Goal: Task Accomplishment & Management: Complete application form

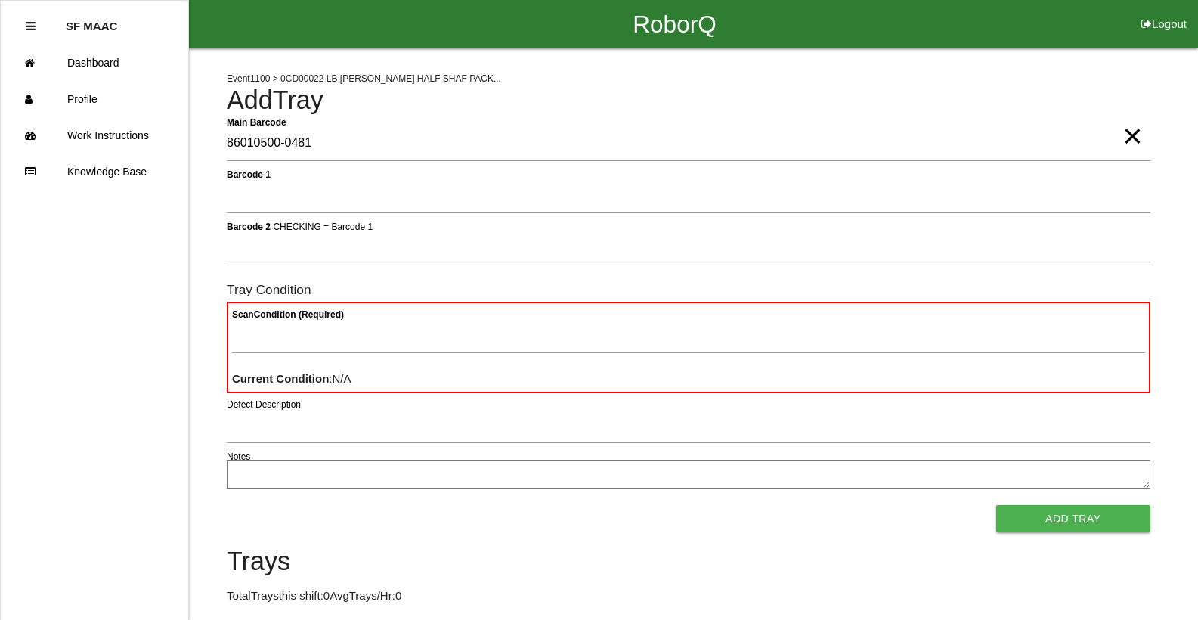
type Barcode "86010500-0481"
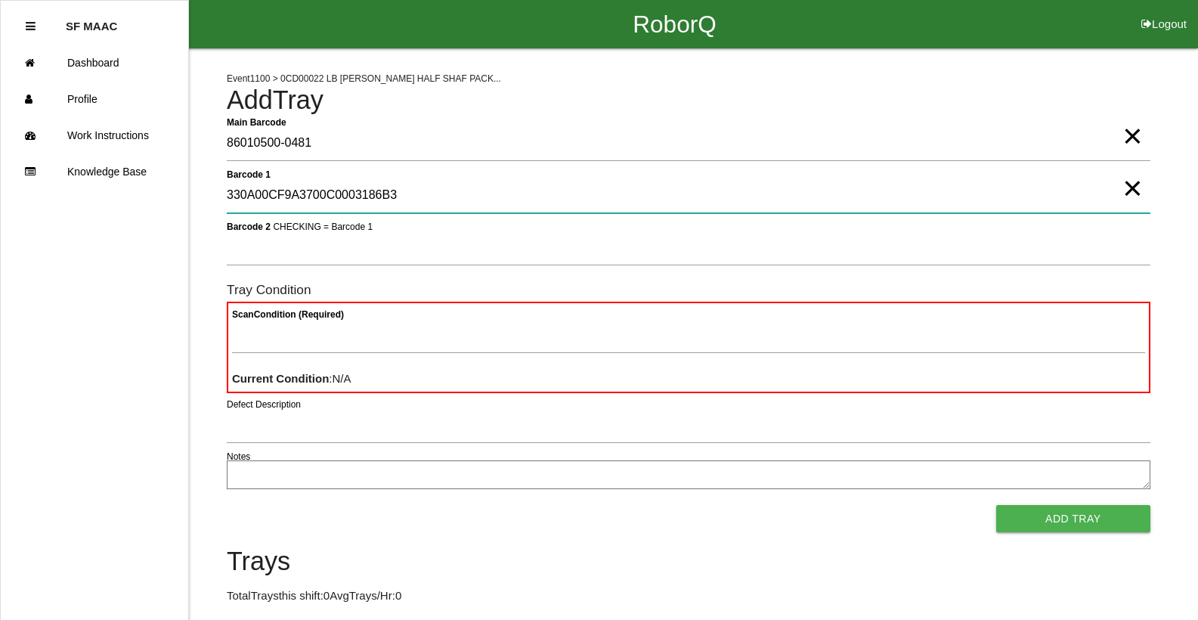
type 1 "330A00CF9A3700C0003186B3"
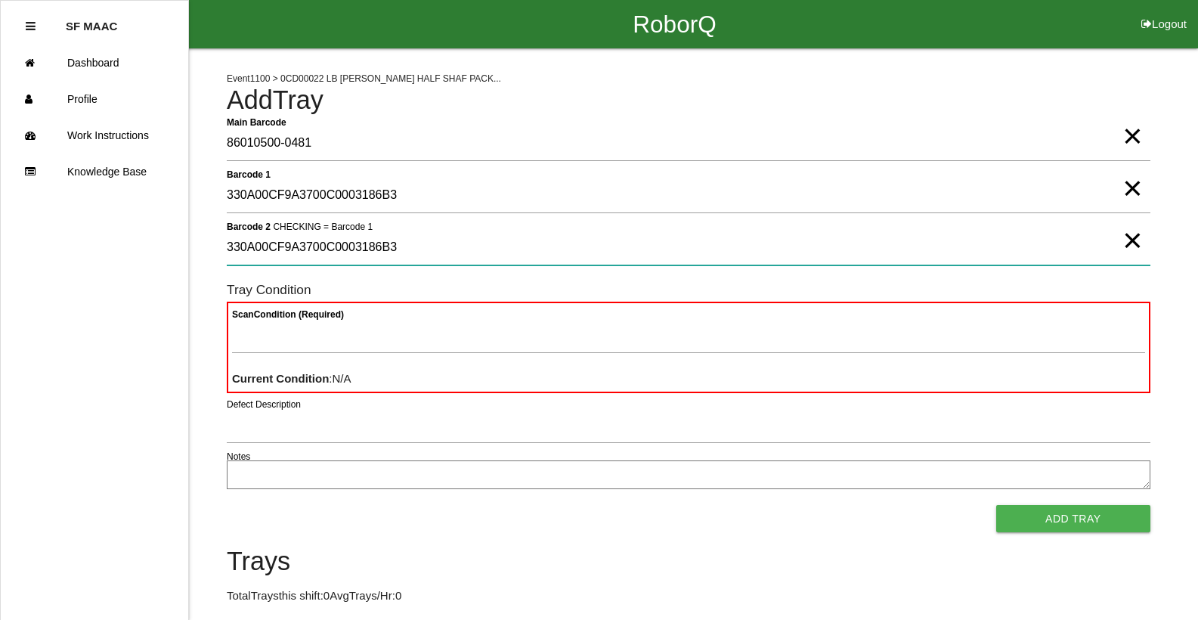
type 2 "330A00CF9A3700C0003186B3"
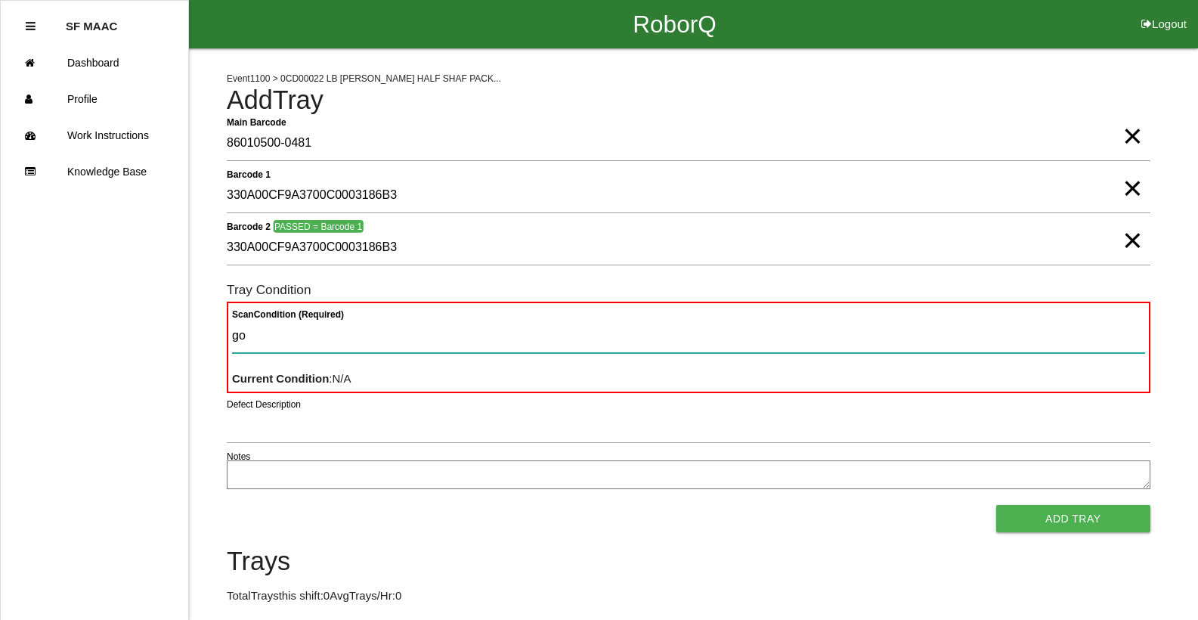
type Condition "goo"
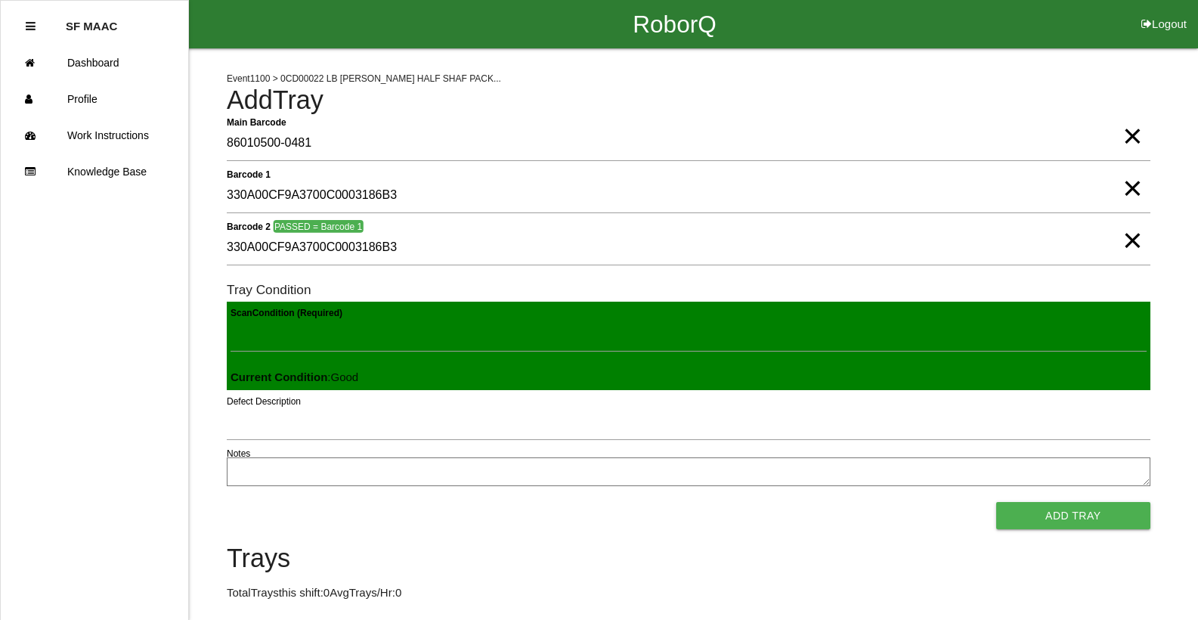
click at [996, 502] on button "Add Tray" at bounding box center [1073, 515] width 154 height 27
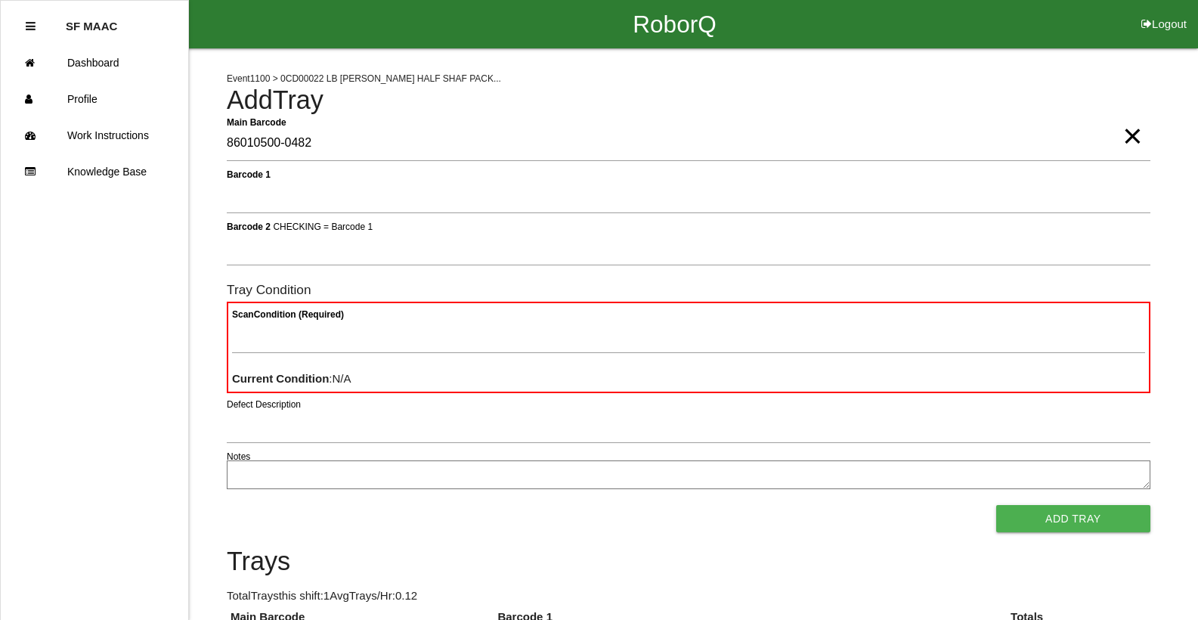
type Barcode "86010500-0482"
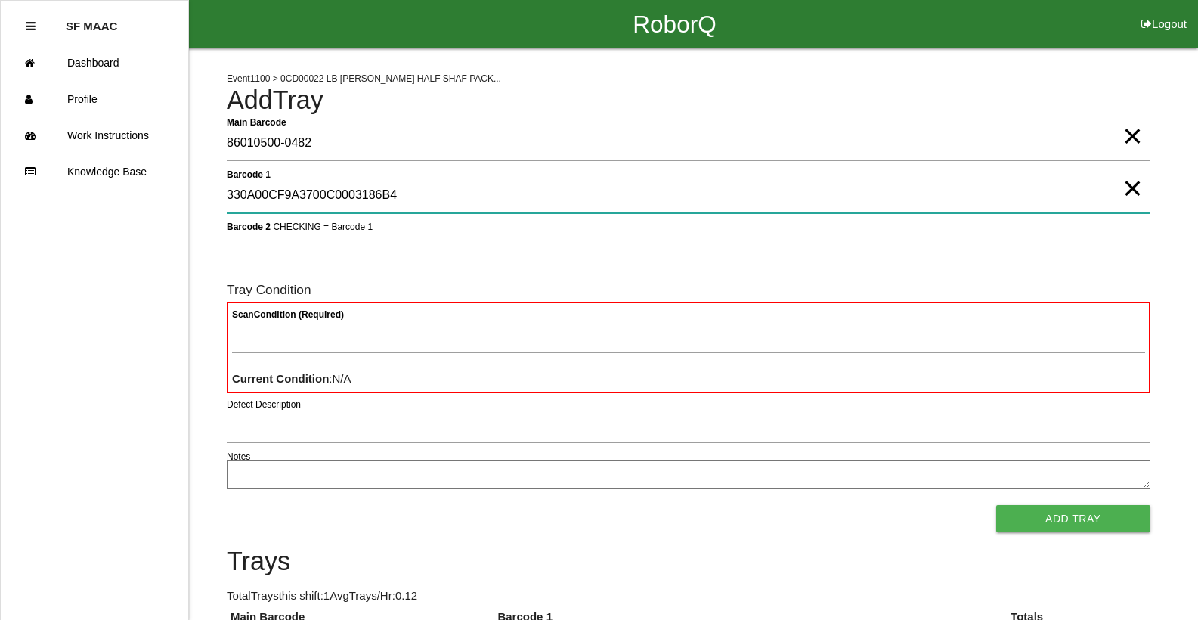
type 1 "330A00CF9A3700C0003186B4"
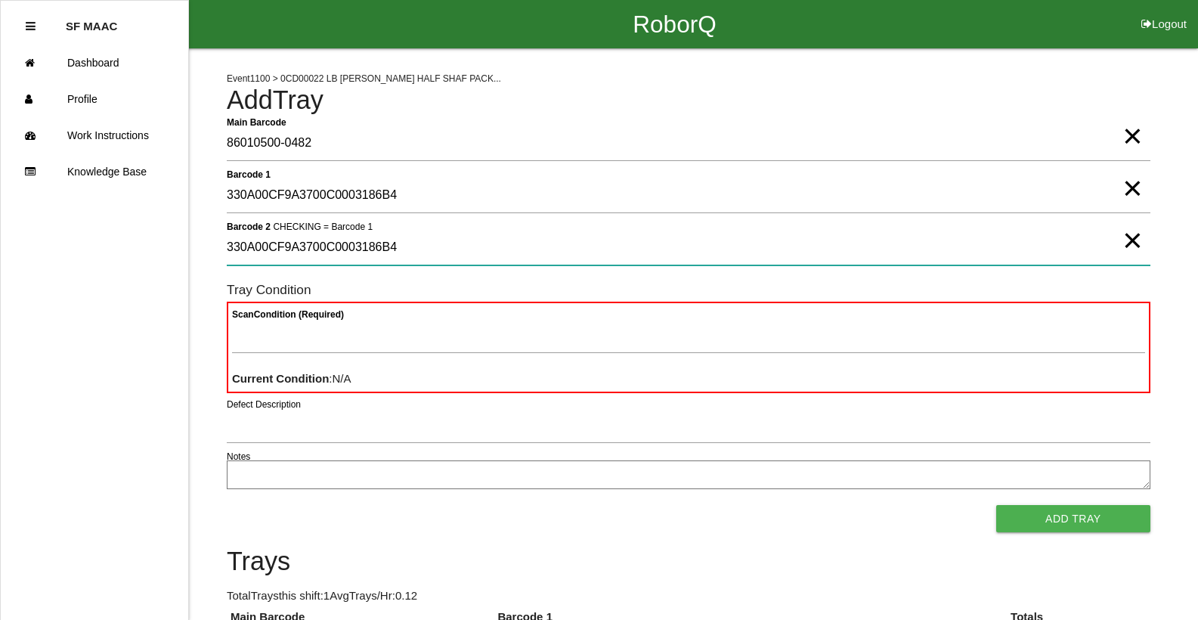
type 2 "330A00CF9A3700C0003186B4"
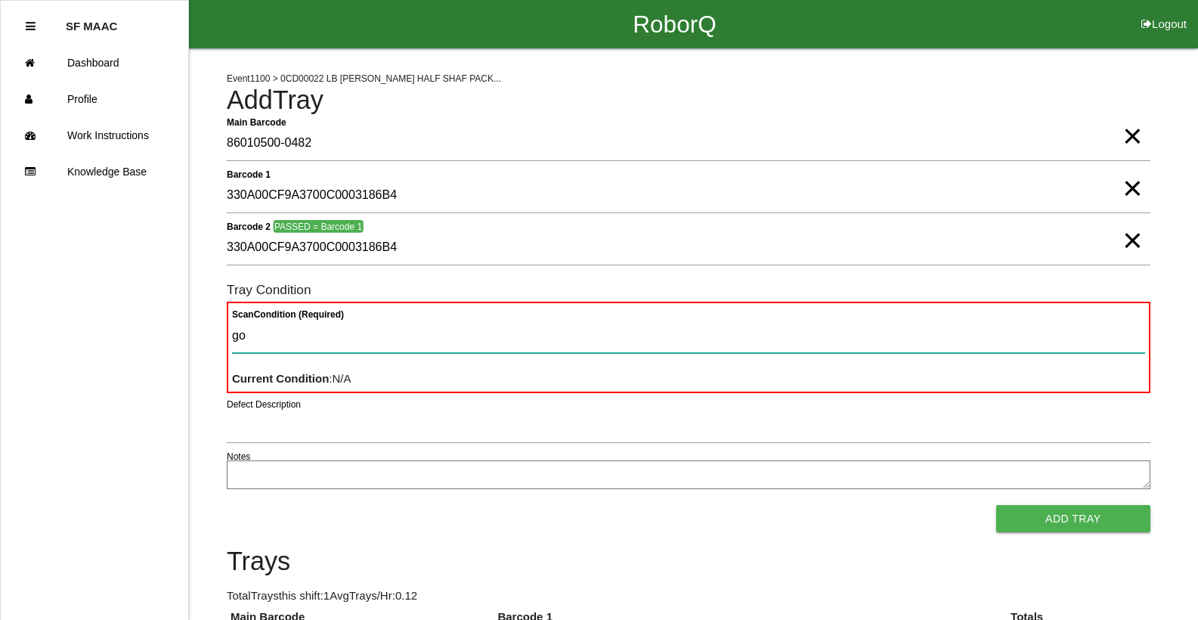
type Condition "goo"
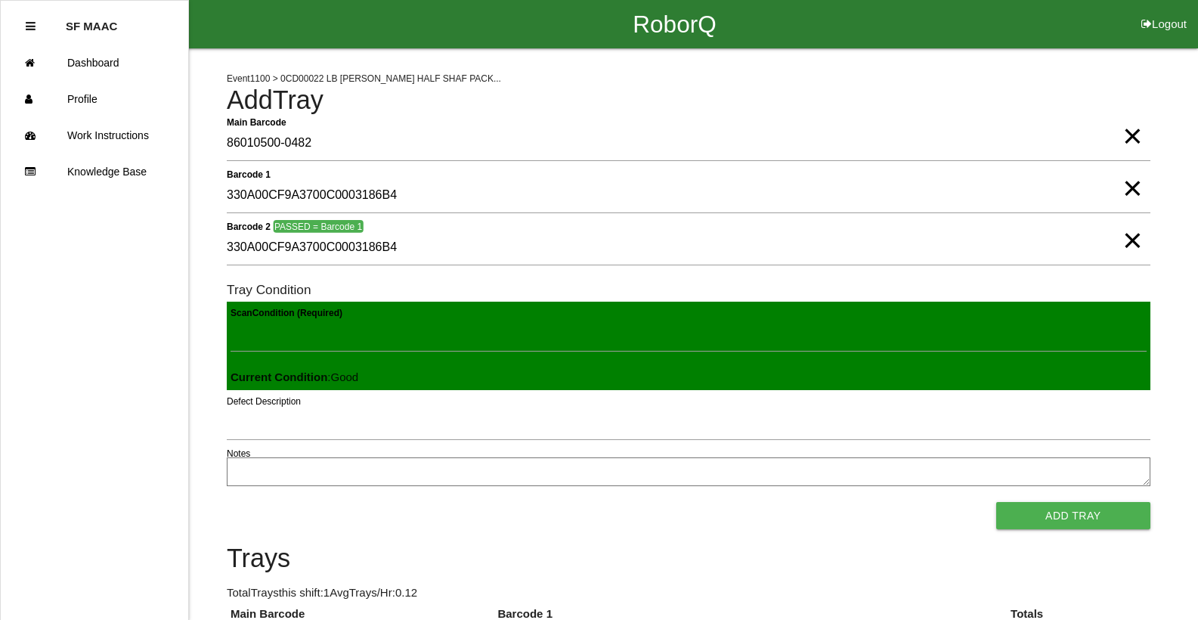
click at [996, 502] on button "Add Tray" at bounding box center [1073, 515] width 154 height 27
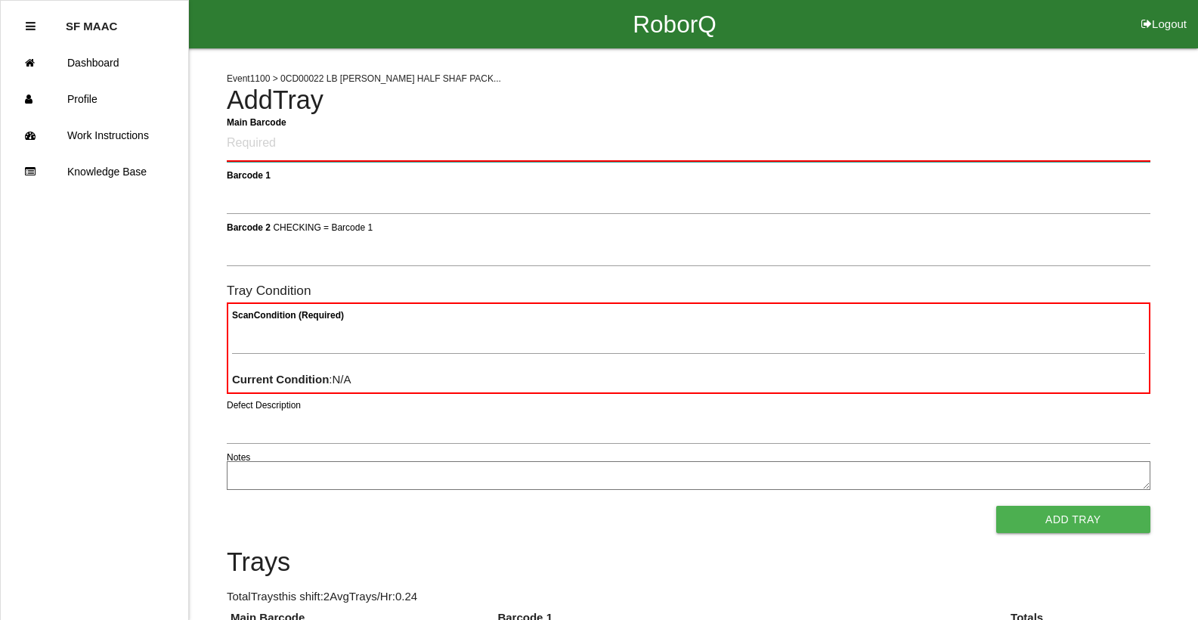
click at [628, 144] on Barcode "Main Barcode" at bounding box center [688, 144] width 923 height 36
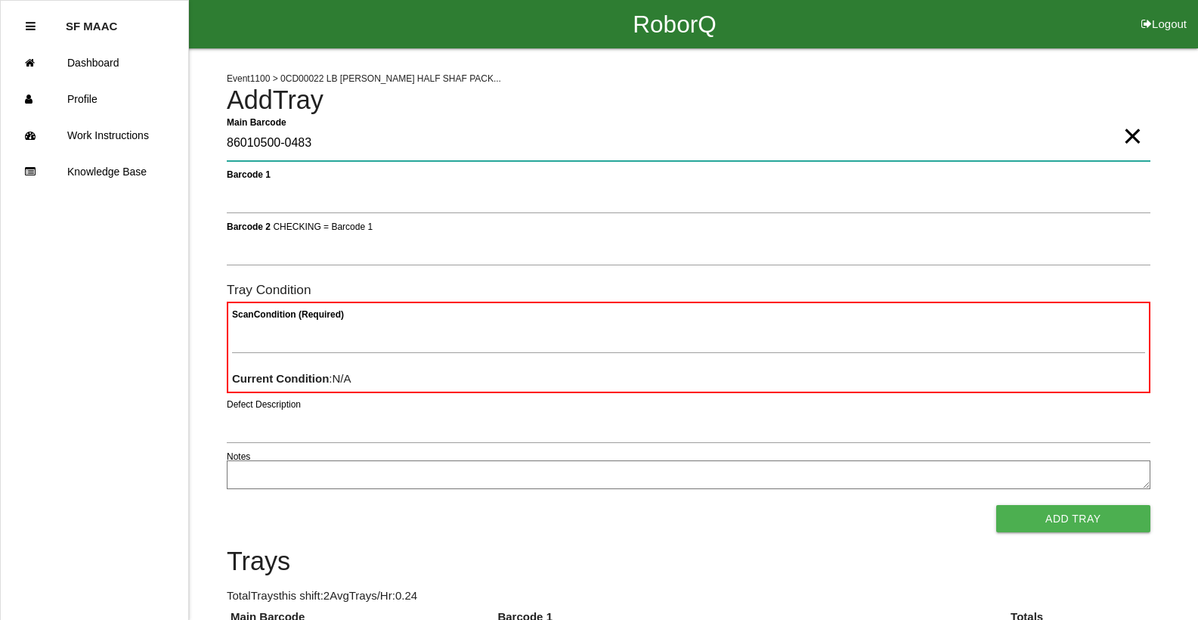
type Barcode "86010500-0483"
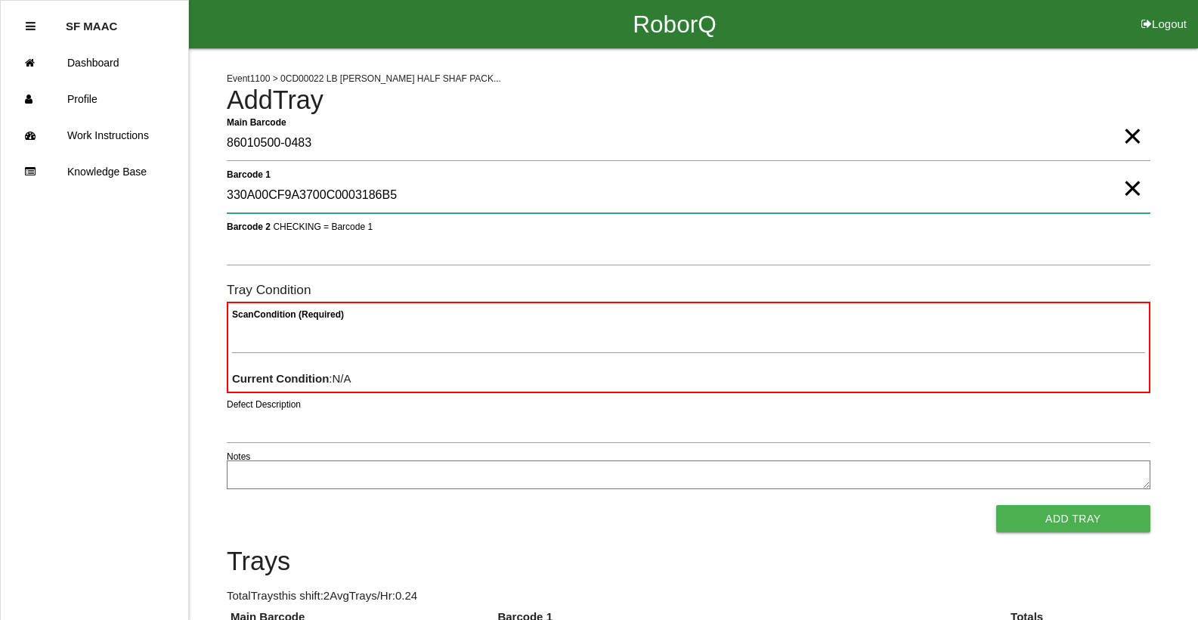
type 1 "330A00CF9A3700C0003186B5"
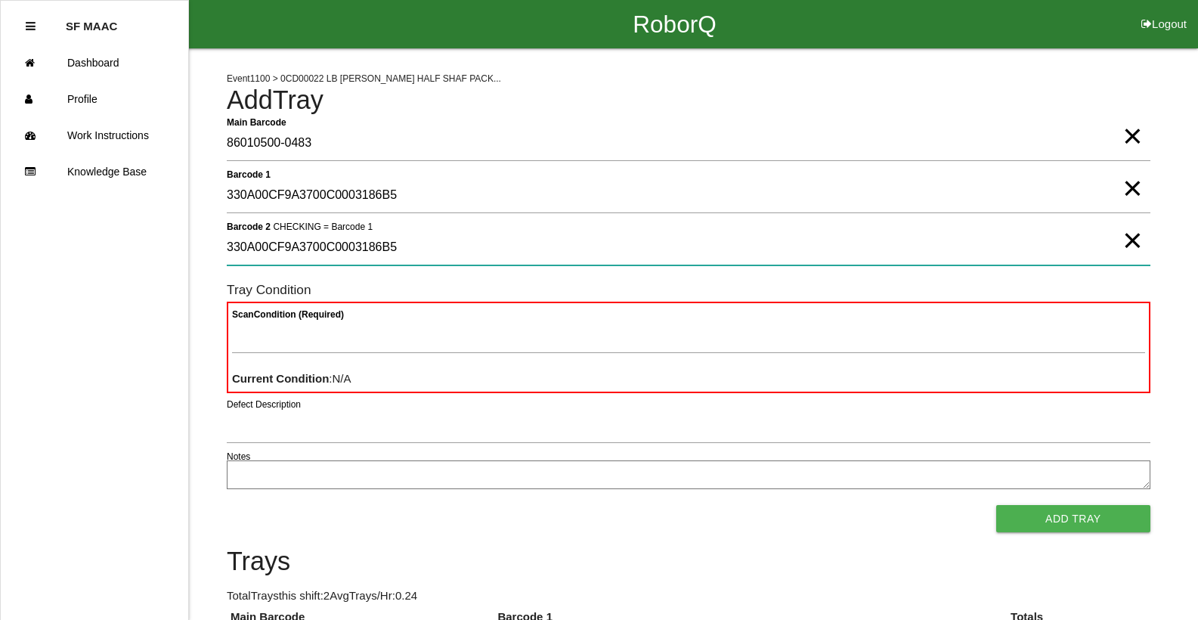
type 2 "330A00CF9A3700C0003186B5"
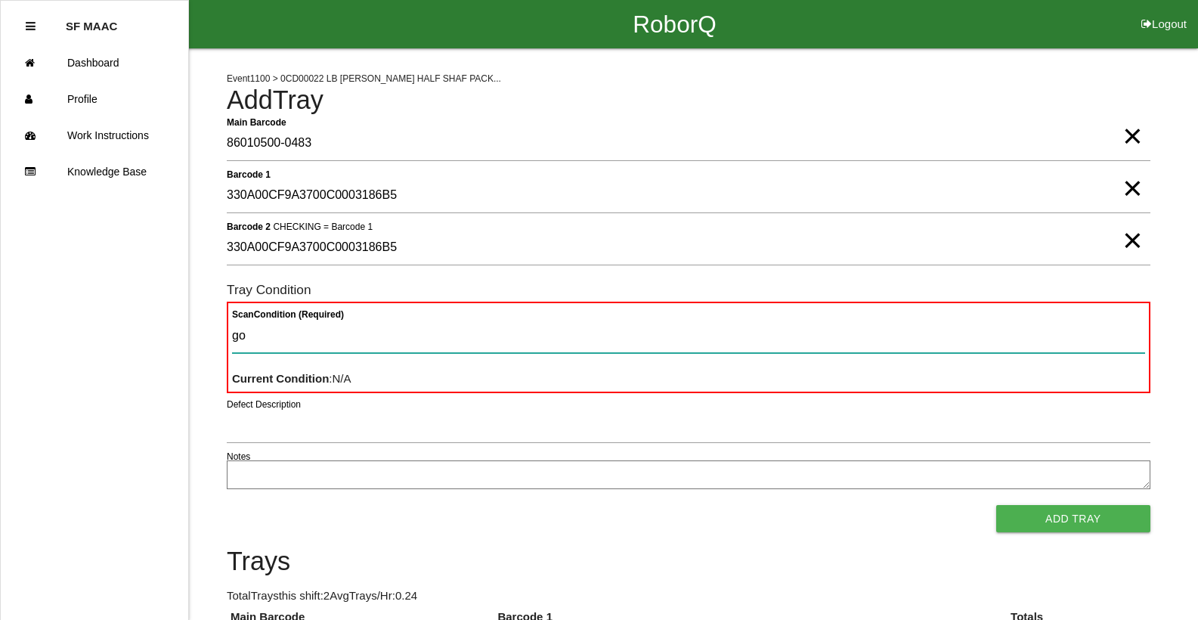
type Condition "goo"
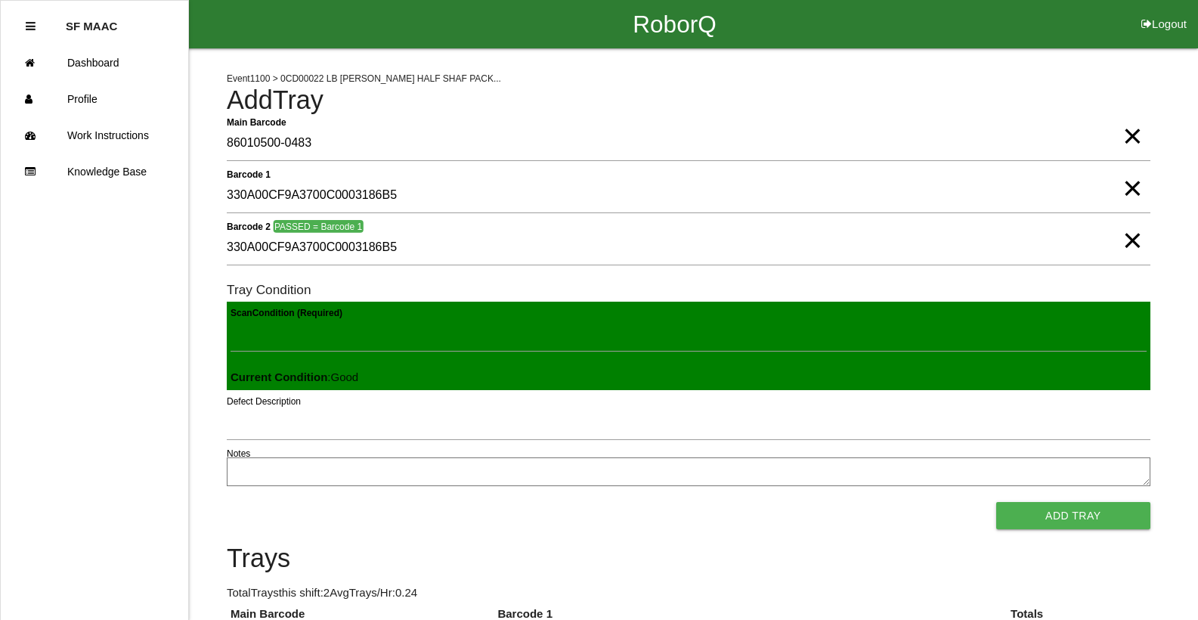
click at [996, 502] on button "Add Tray" at bounding box center [1073, 515] width 154 height 27
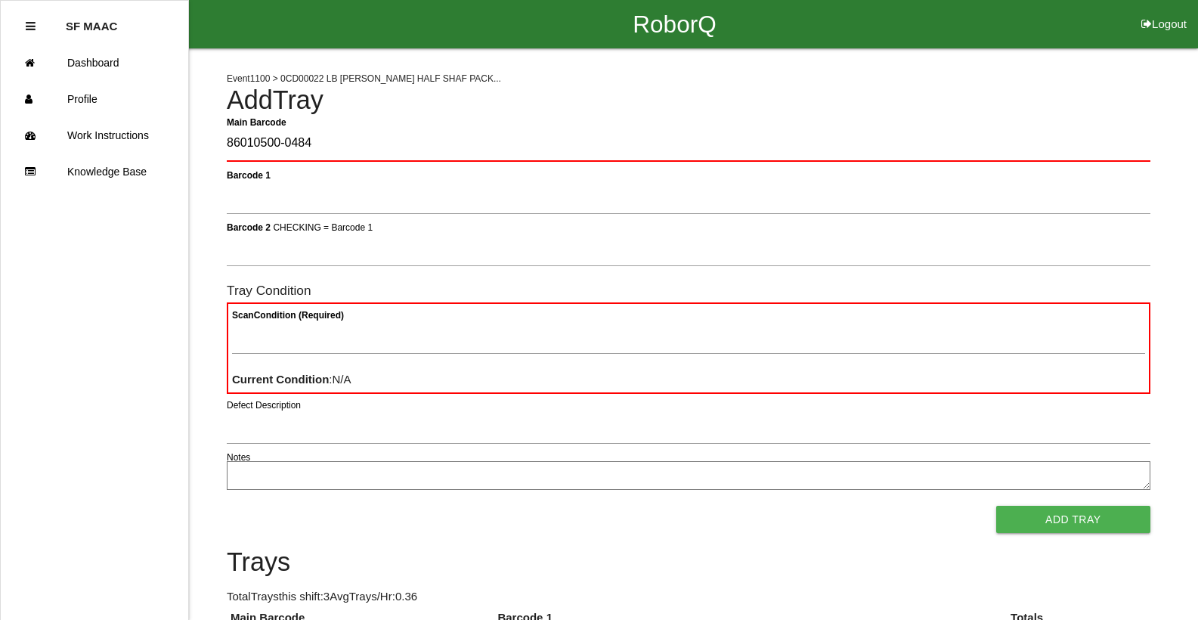
type Barcode "86010500-0484"
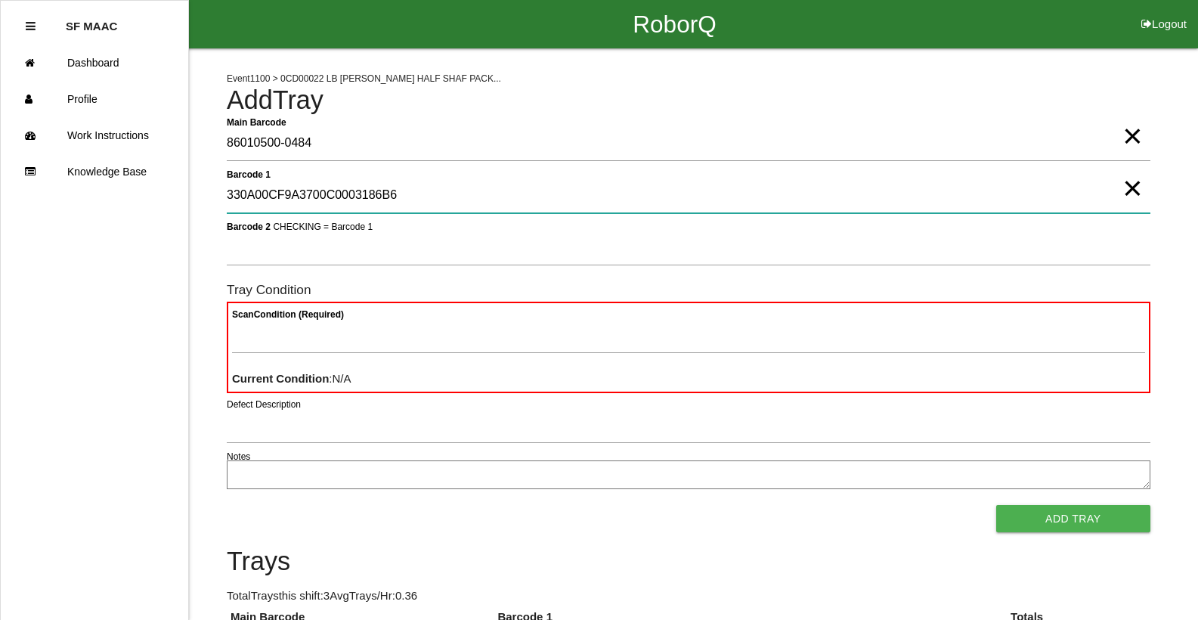
type 1 "330A00CF9A3700C0003186B6"
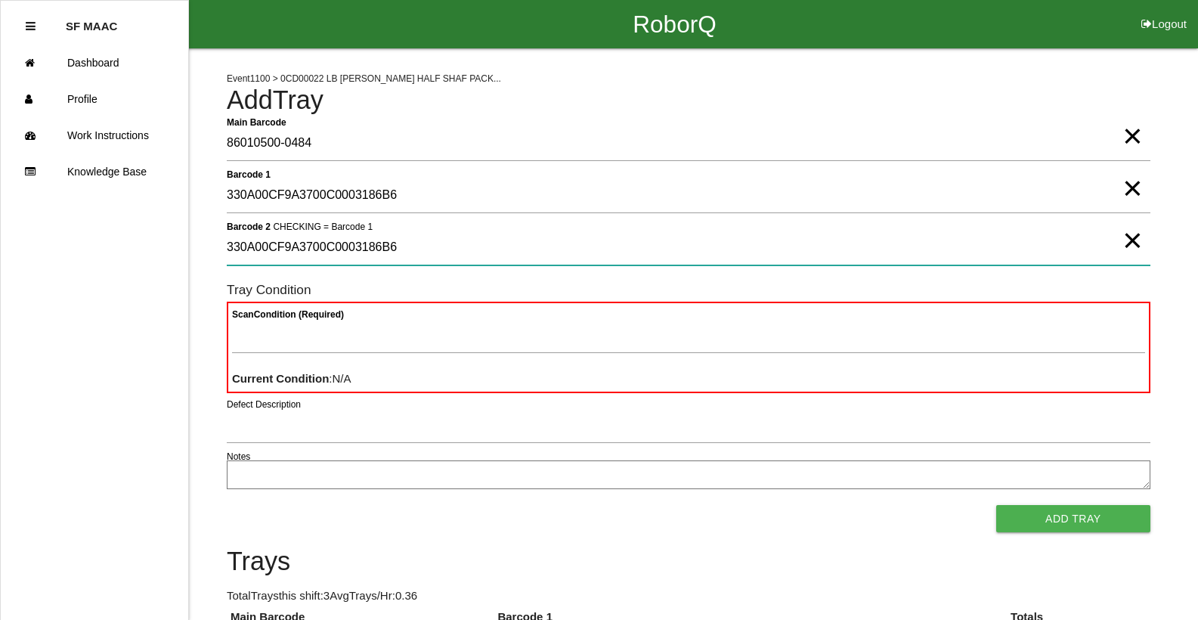
type 2 "330A00CF9A3700C0003186B6"
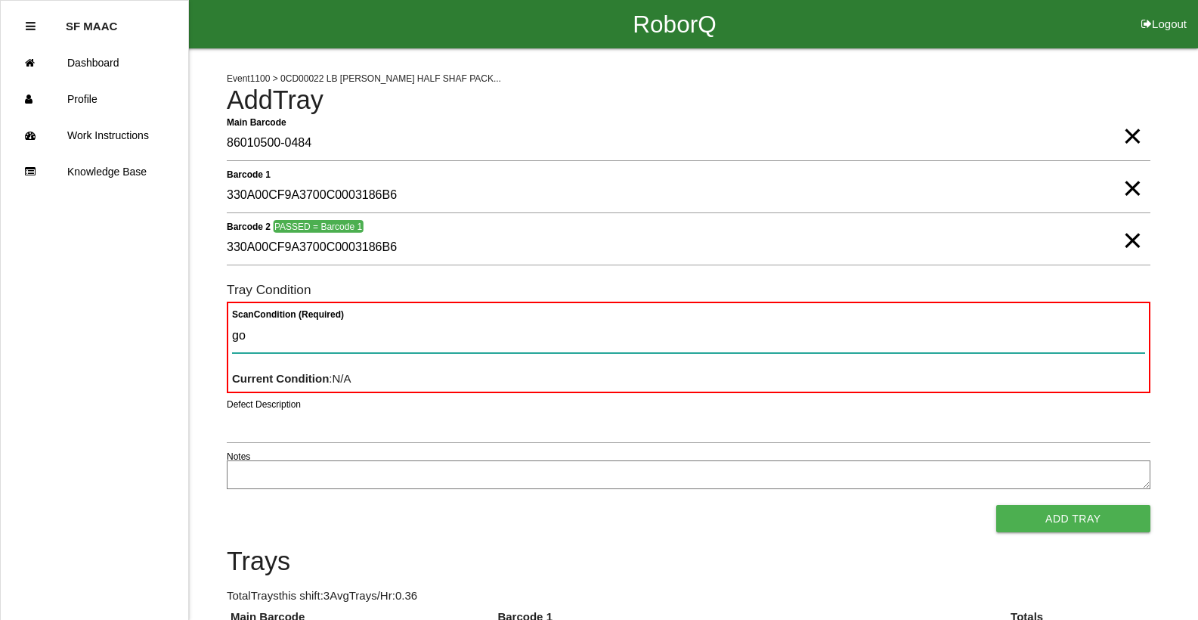
type Condition "goo"
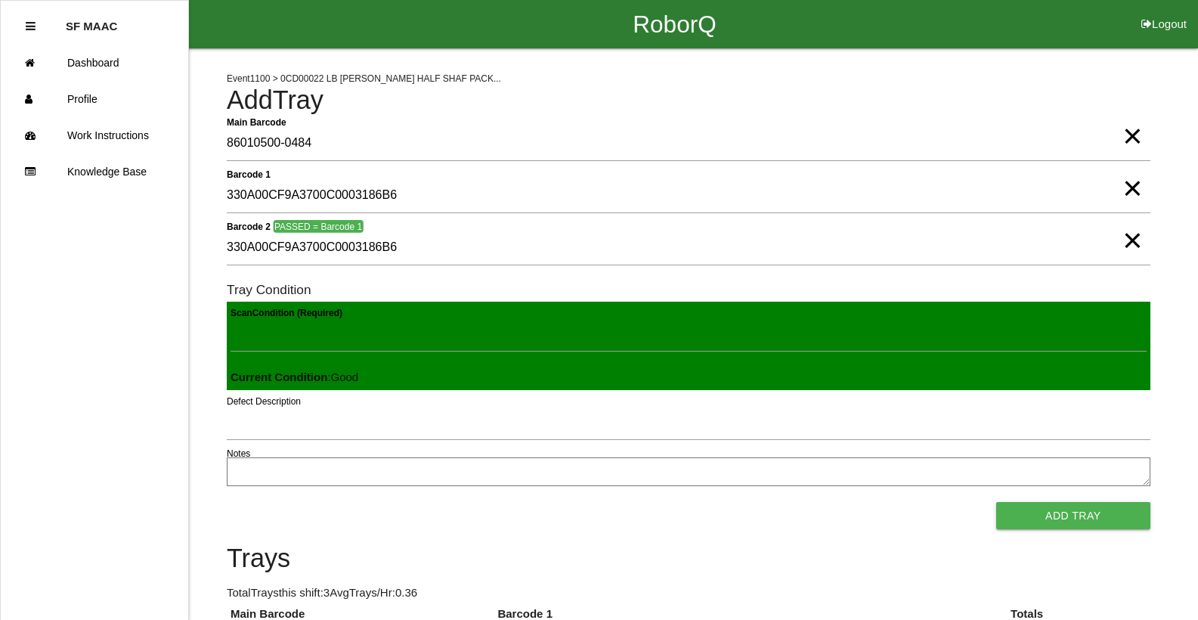
click at [996, 502] on button "Add Tray" at bounding box center [1073, 515] width 154 height 27
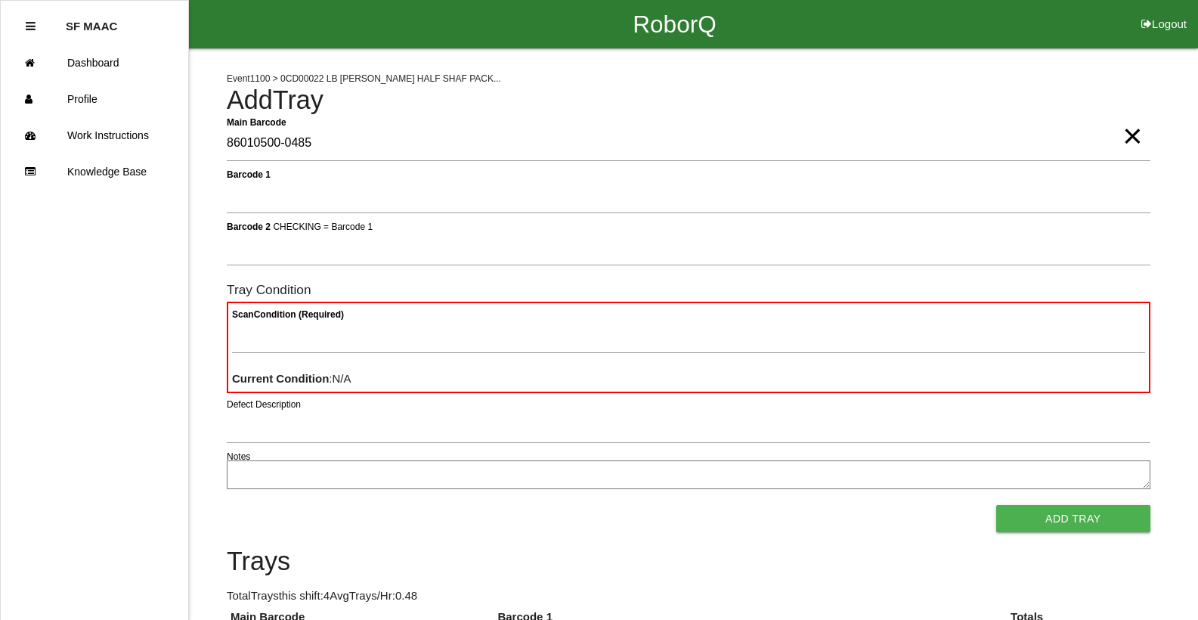
type Barcode "86010500-0485"
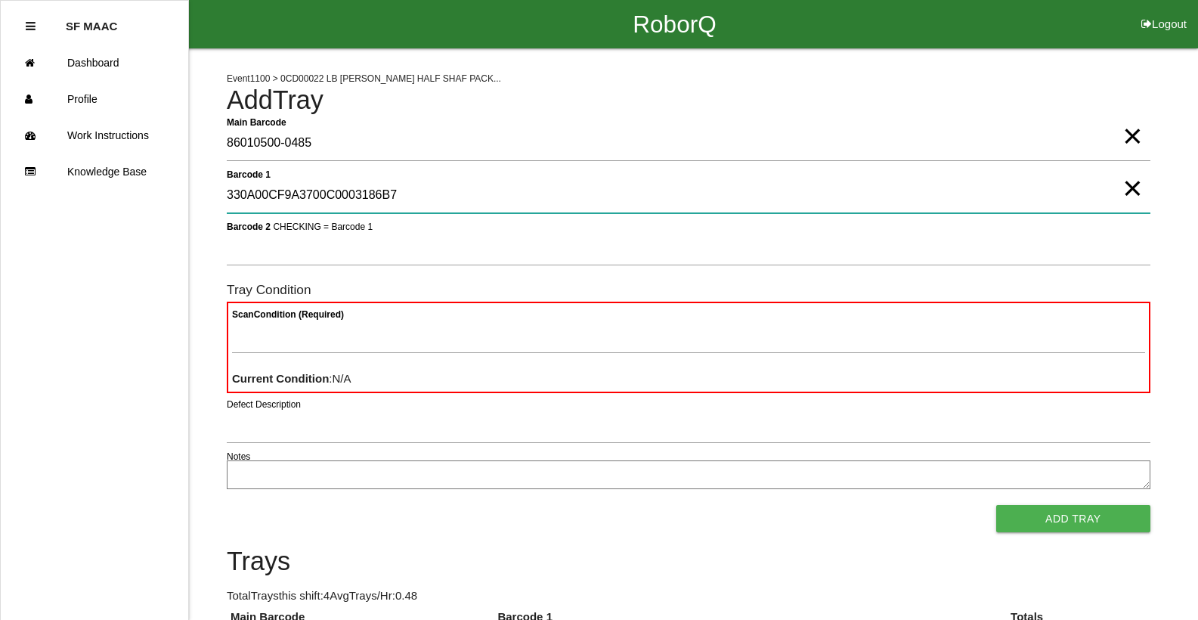
type 1 "330A00CF9A3700C0003186B7"
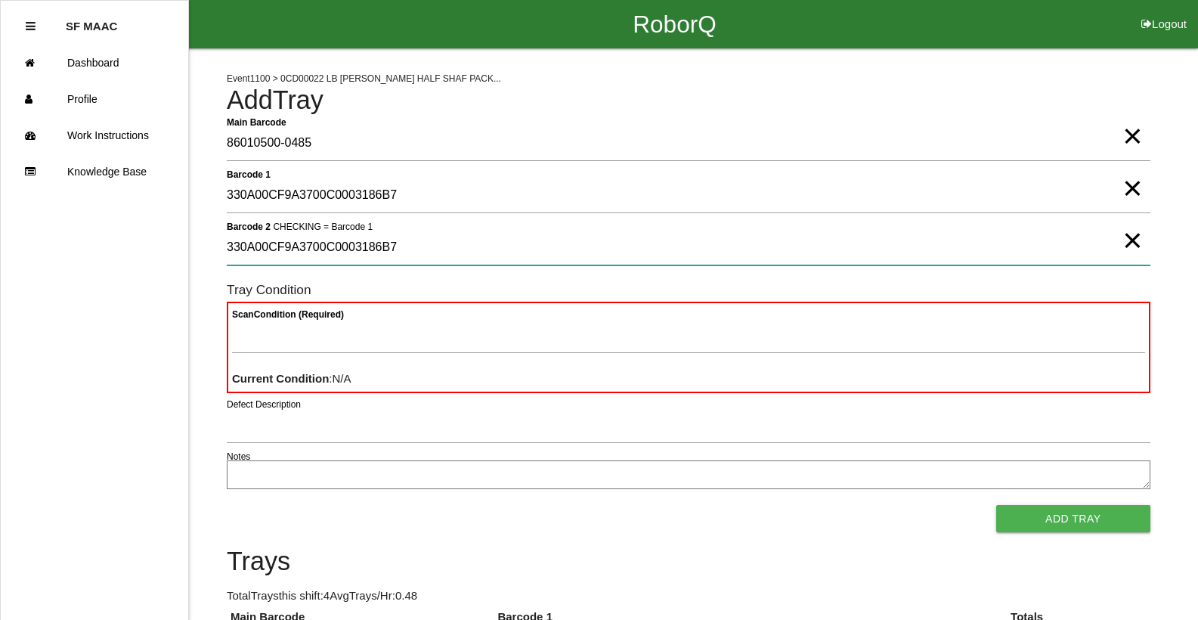
type 2 "330A00CF9A3700C0003186B7"
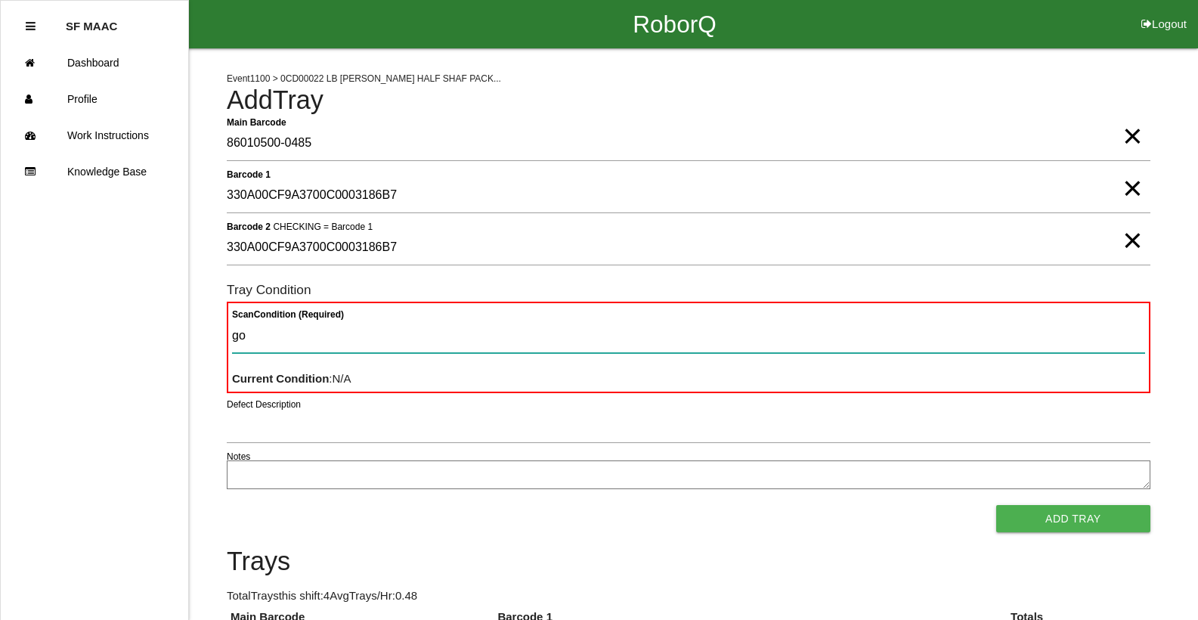
type Condition "goo"
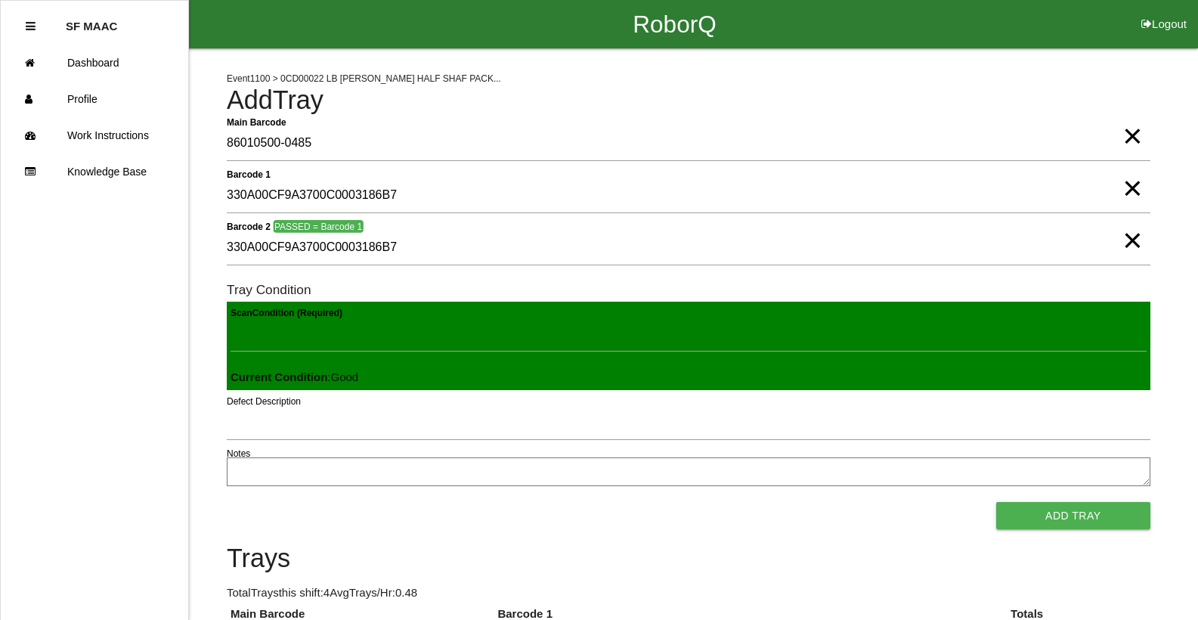
click at [996, 502] on button "Add Tray" at bounding box center [1073, 515] width 154 height 27
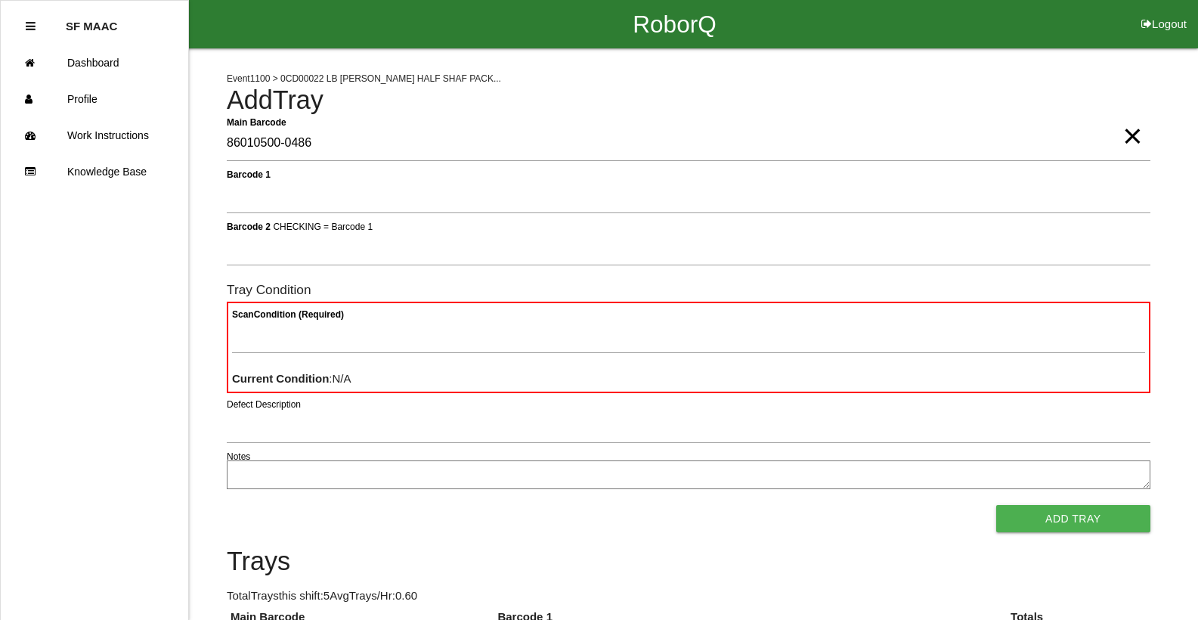
type Barcode "86010500-0486"
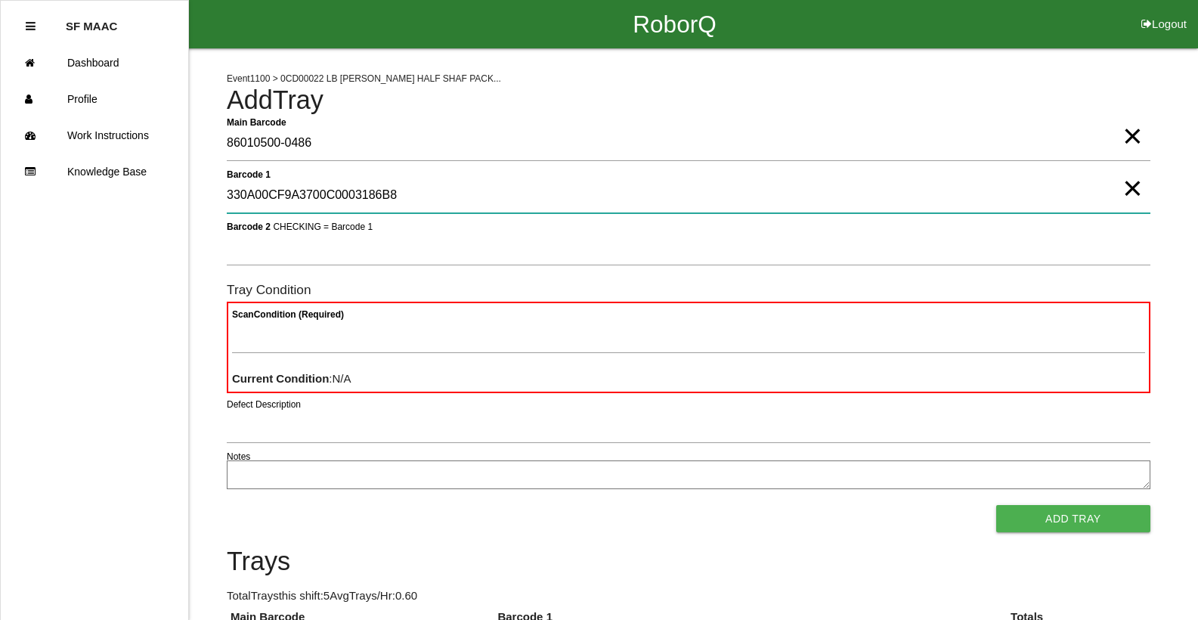
type 1 "330A00CF9A3700C0003186B8"
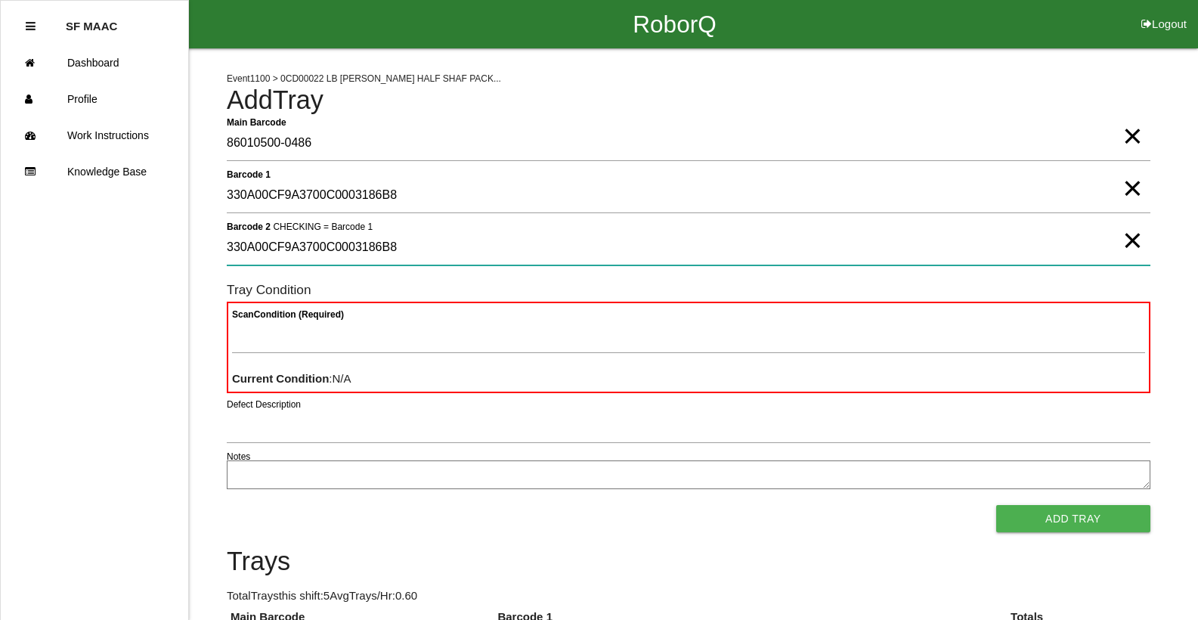
type 2 "330A00CF9A3700C0003186B8"
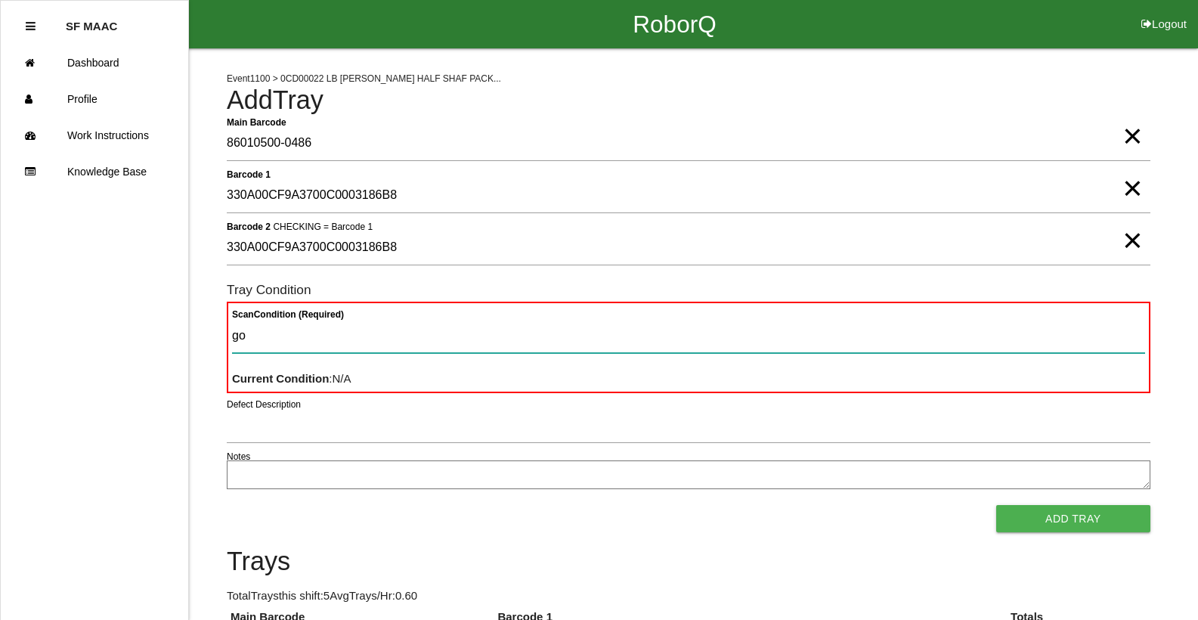
type Condition "goo"
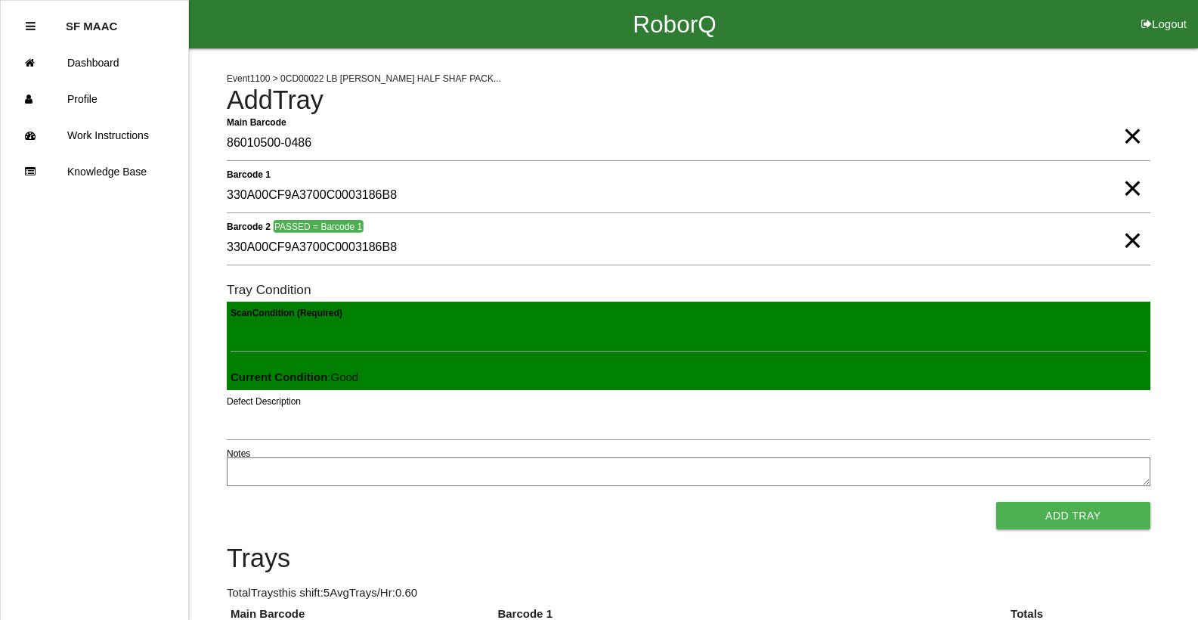
click at [996, 502] on button "Add Tray" at bounding box center [1073, 515] width 154 height 27
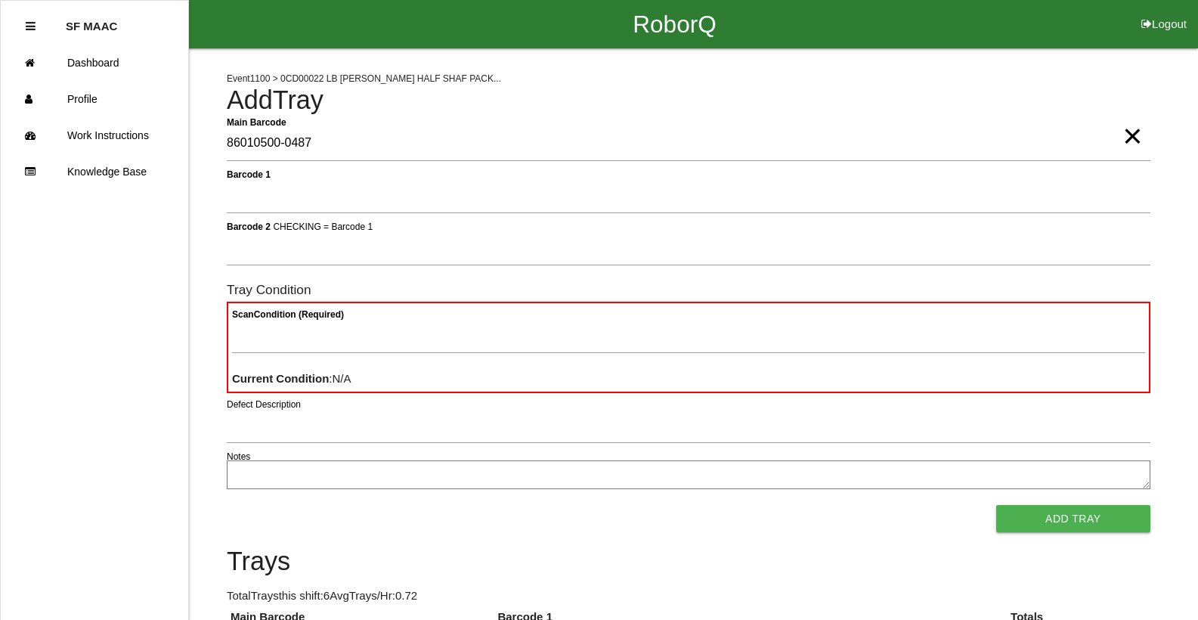
type Barcode "86010500-0487"
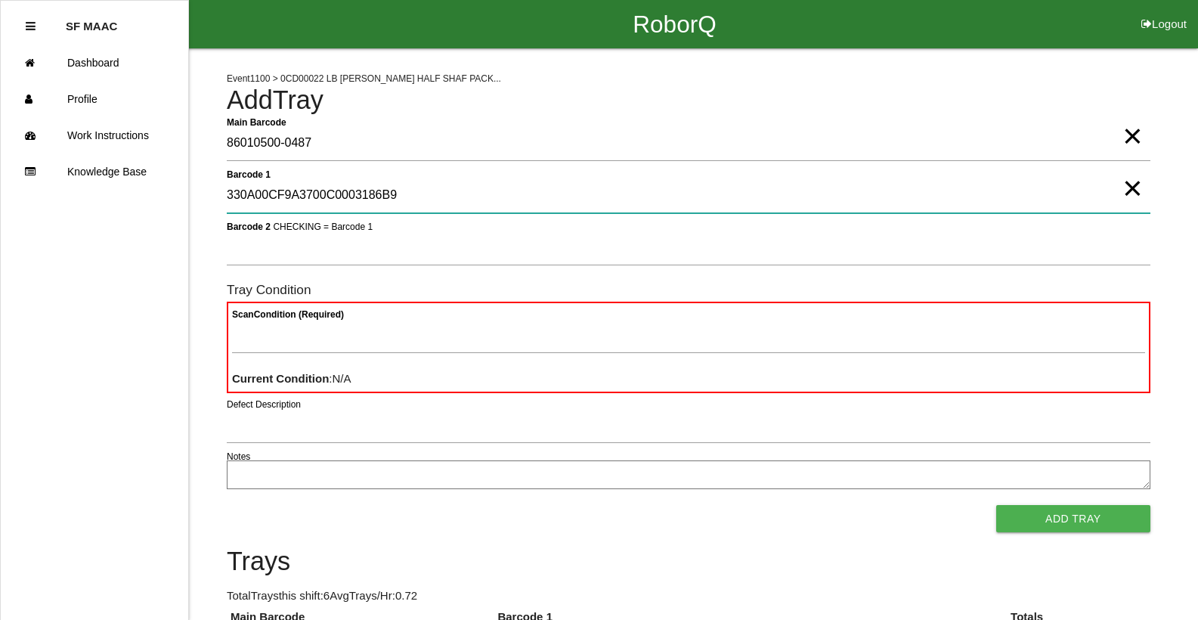
type 1 "330A00CF9A3700C0003186B9"
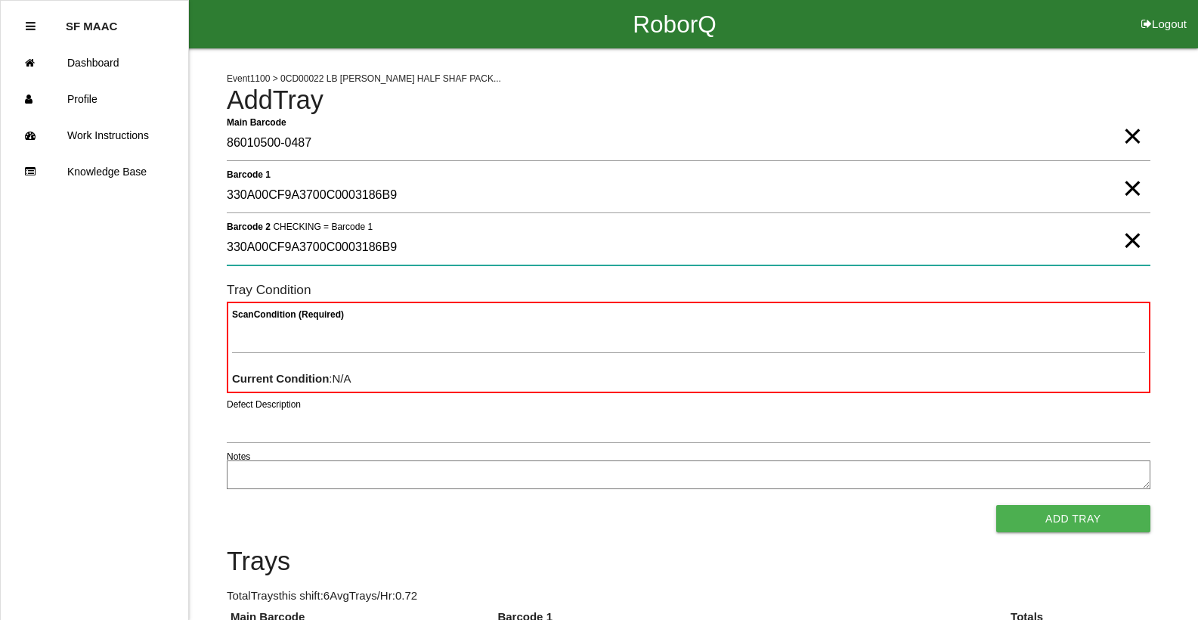
type 2 "330A00CF9A3700C0003186B9"
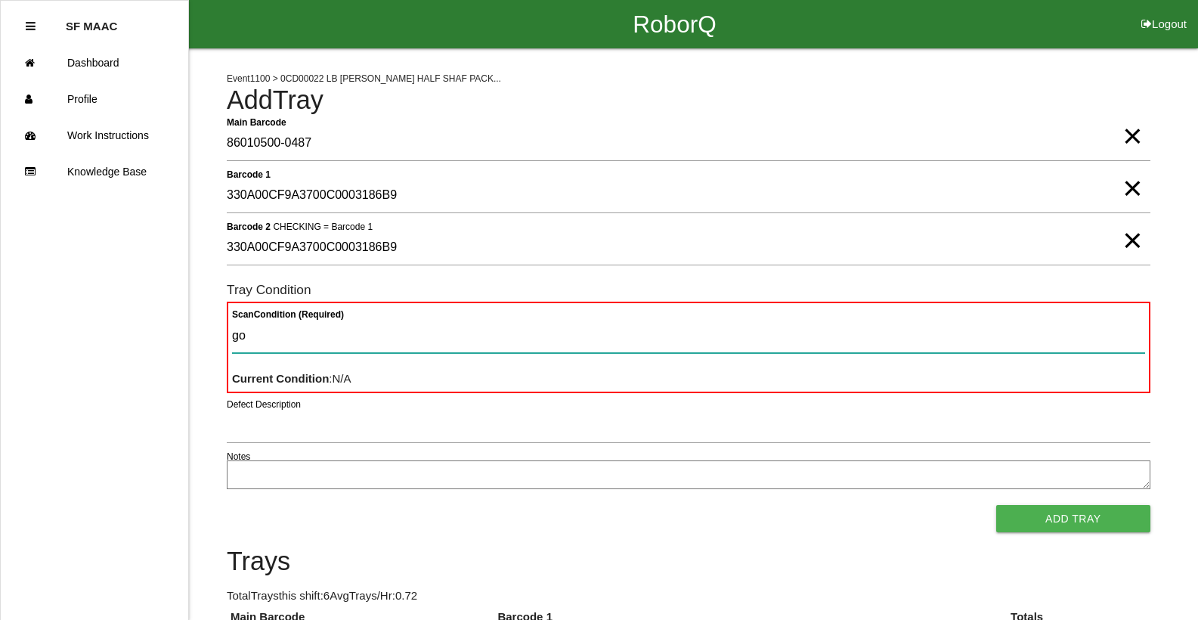
type Condition "goo"
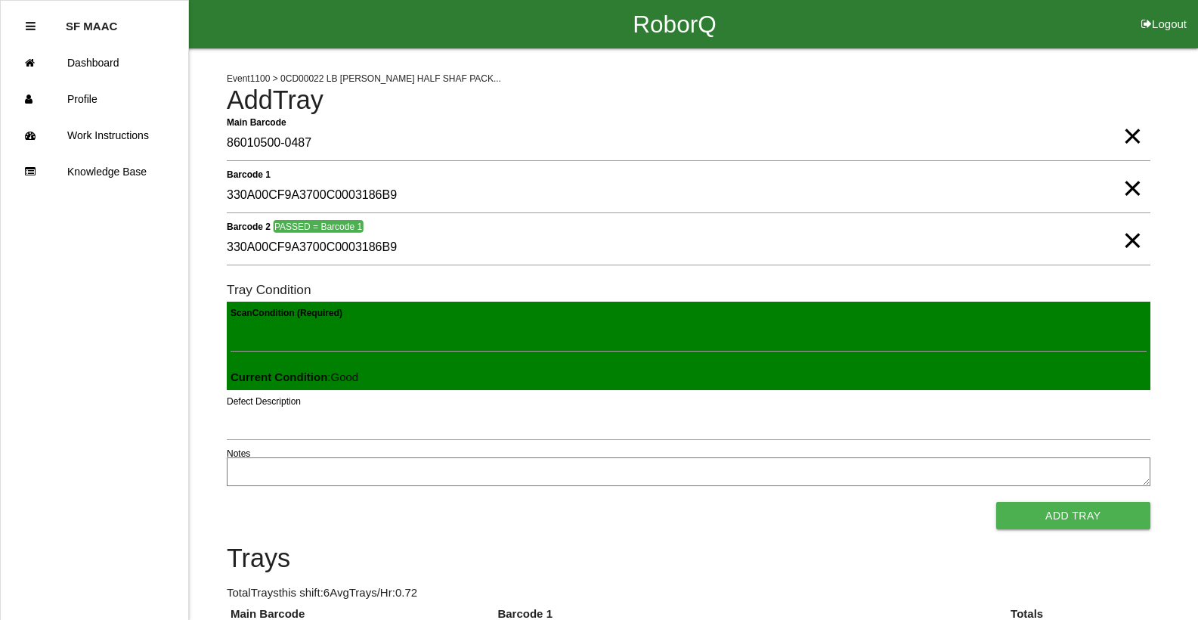
click button "Add Tray" at bounding box center [1073, 515] width 154 height 27
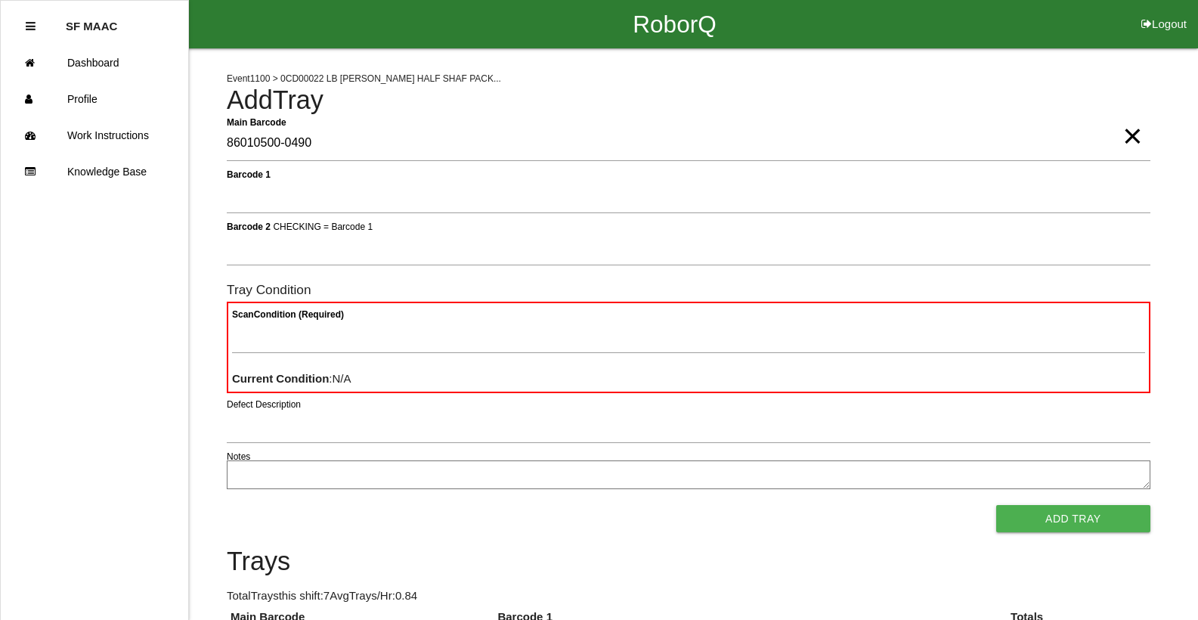
type Barcode "86010500-0490"
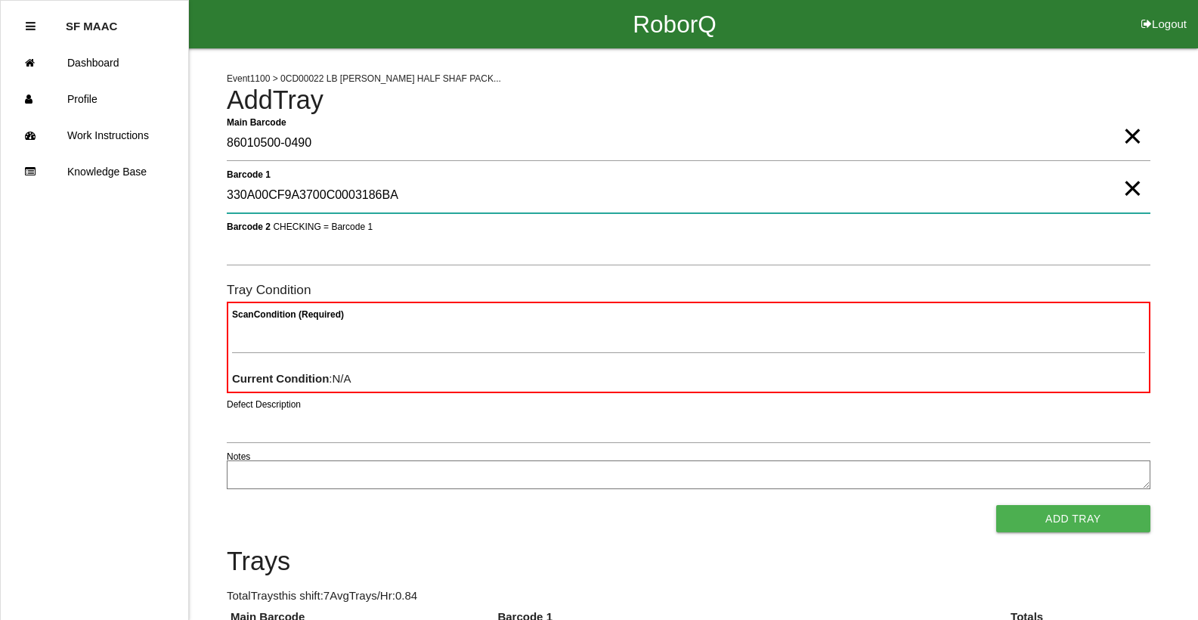
type 1 "330A00CF9A3700C0003186BA"
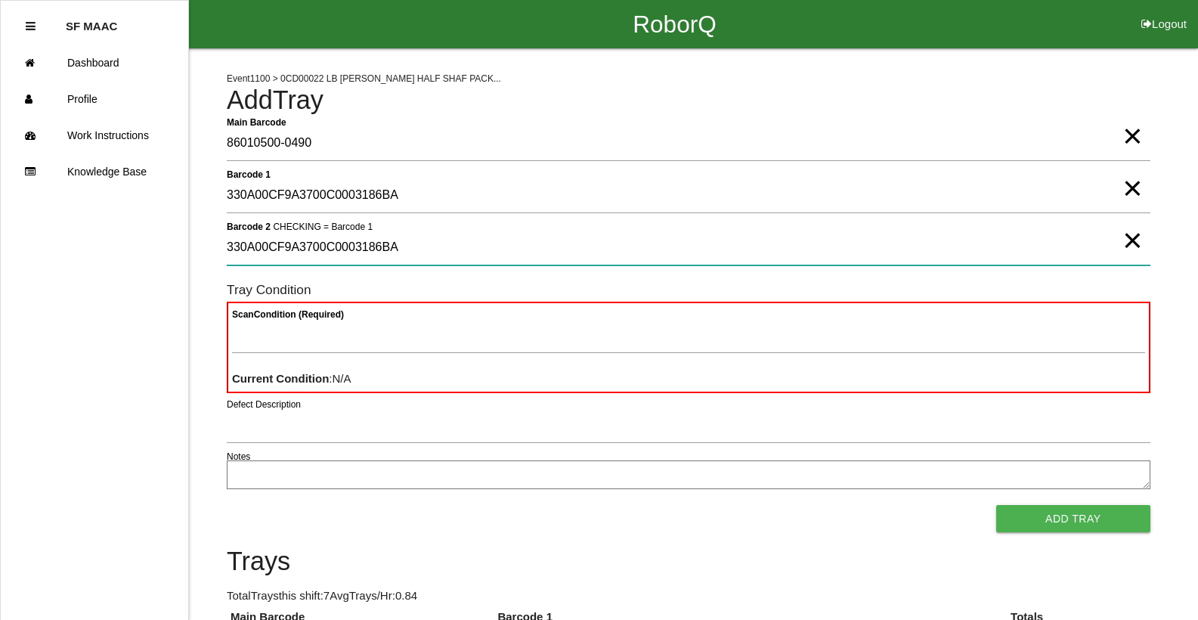
type 2 "330A00CF9A3700C0003186BA"
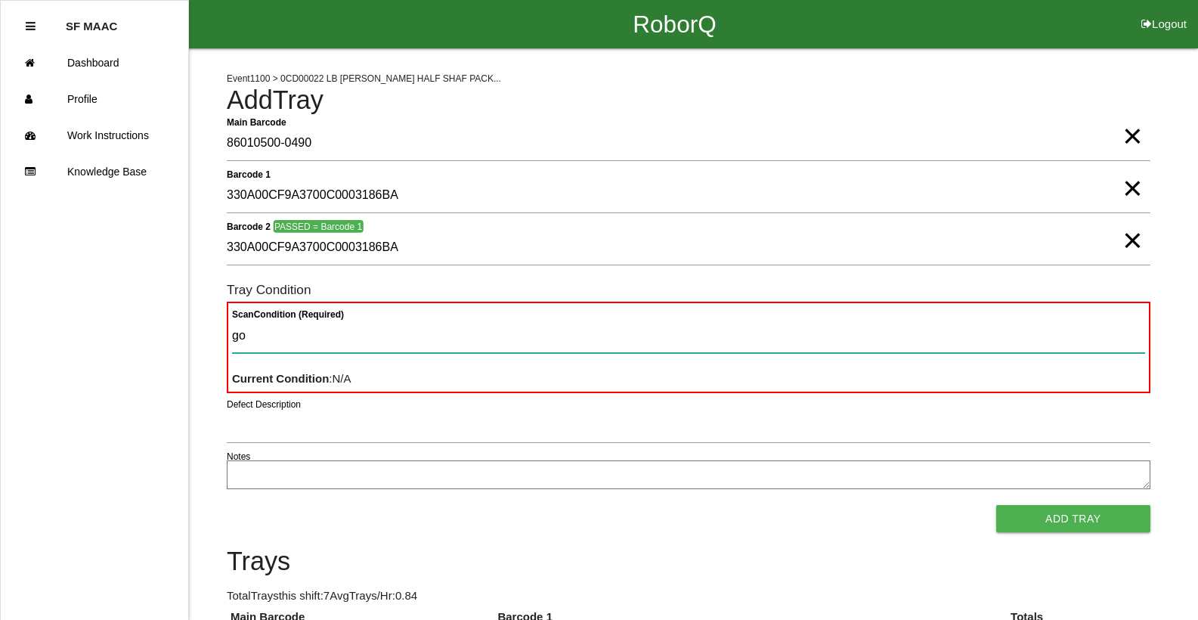
type Condition "goo"
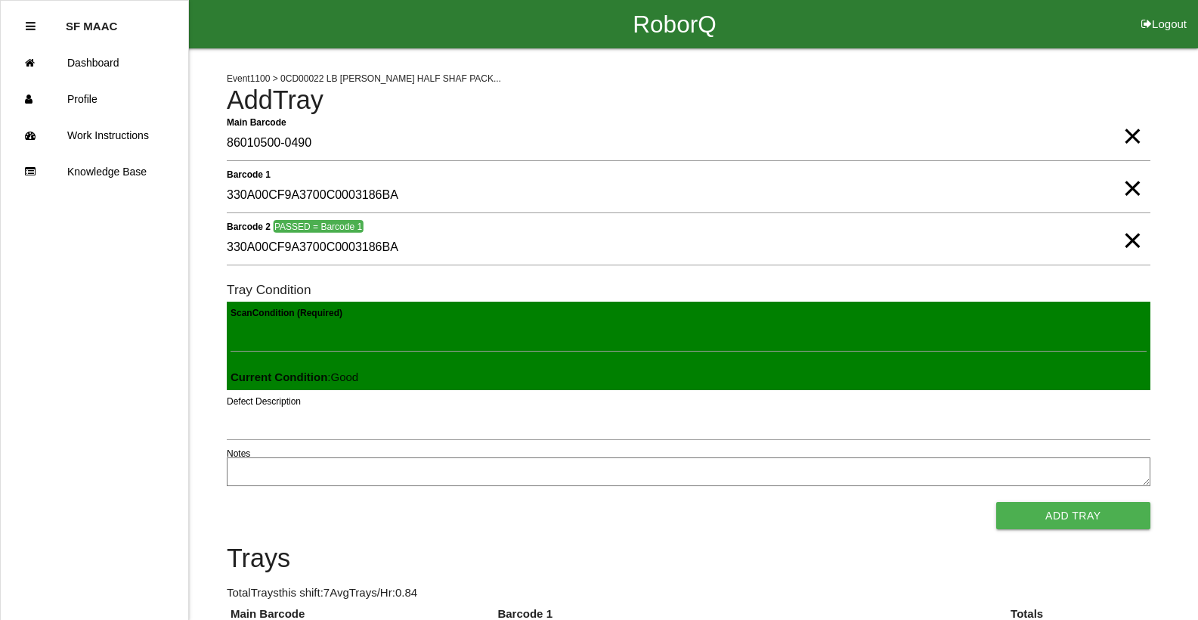
click at [996, 502] on button "Add Tray" at bounding box center [1073, 515] width 154 height 27
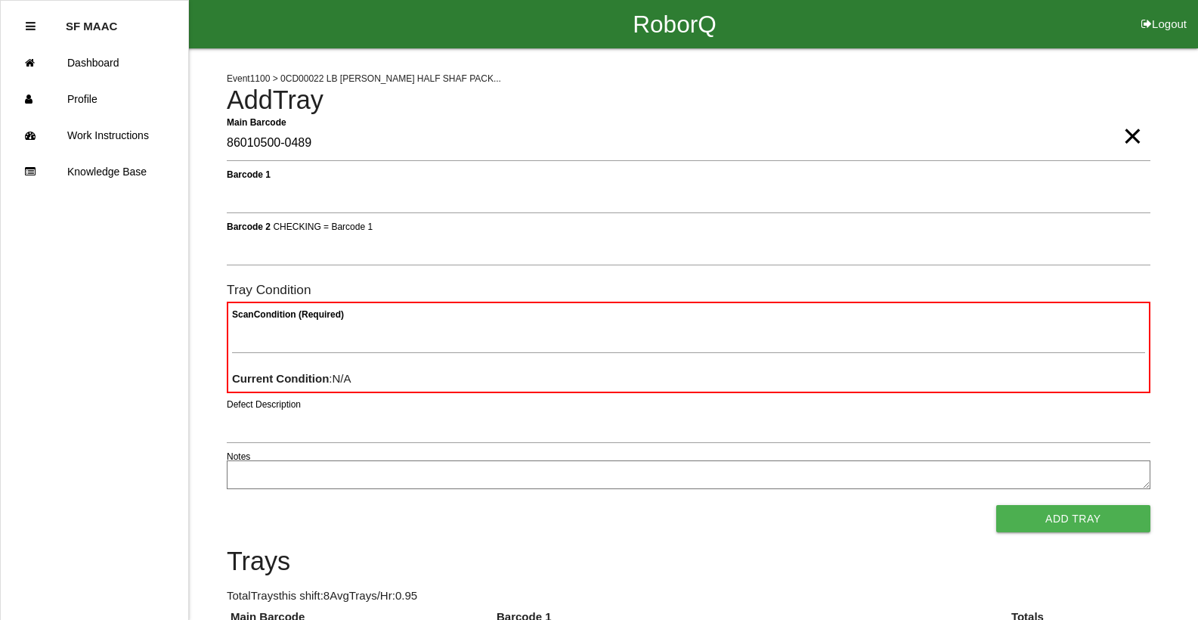
type Barcode "86010500-0489"
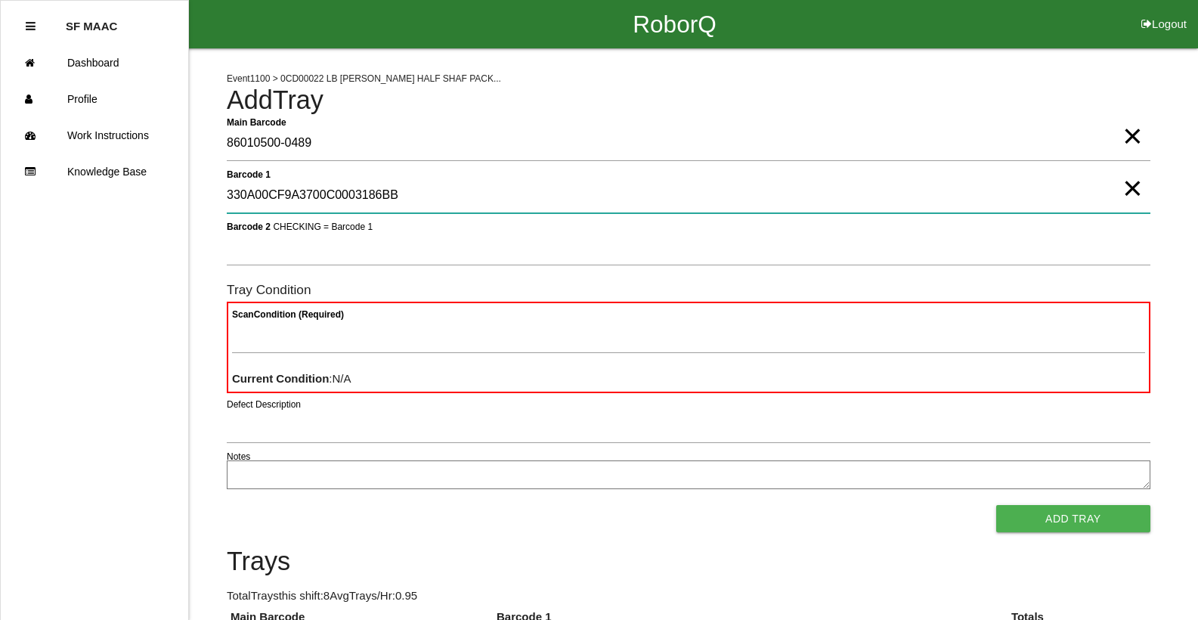
type 1 "330A00CF9A3700C0003186BB"
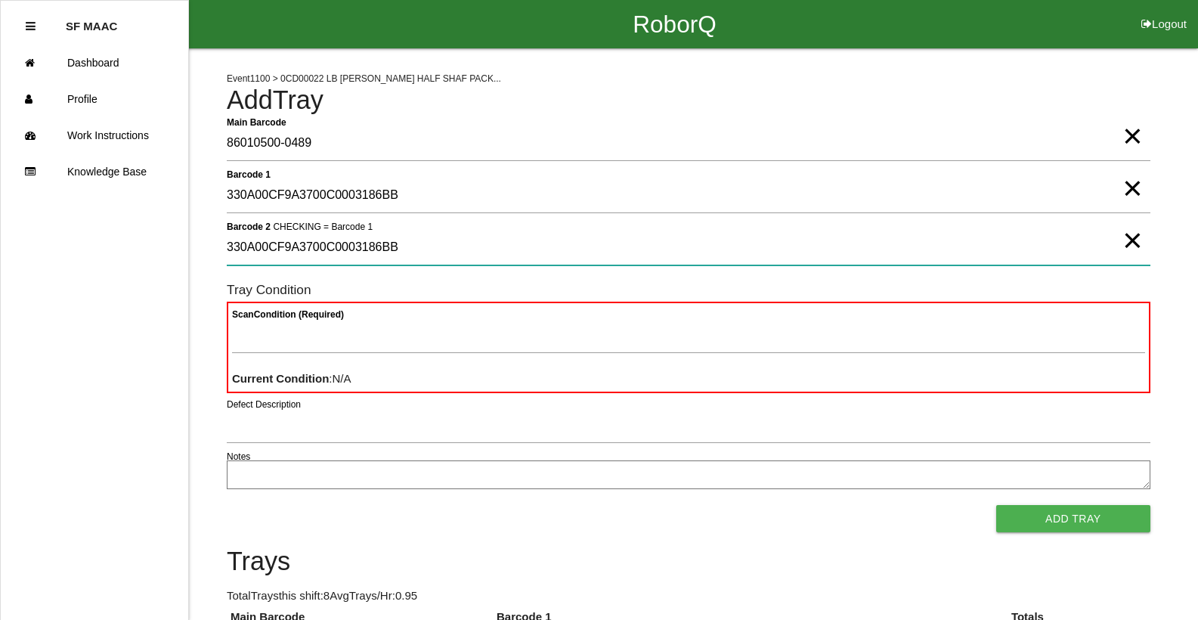
type 2 "330A00CF9A3700C0003186BB"
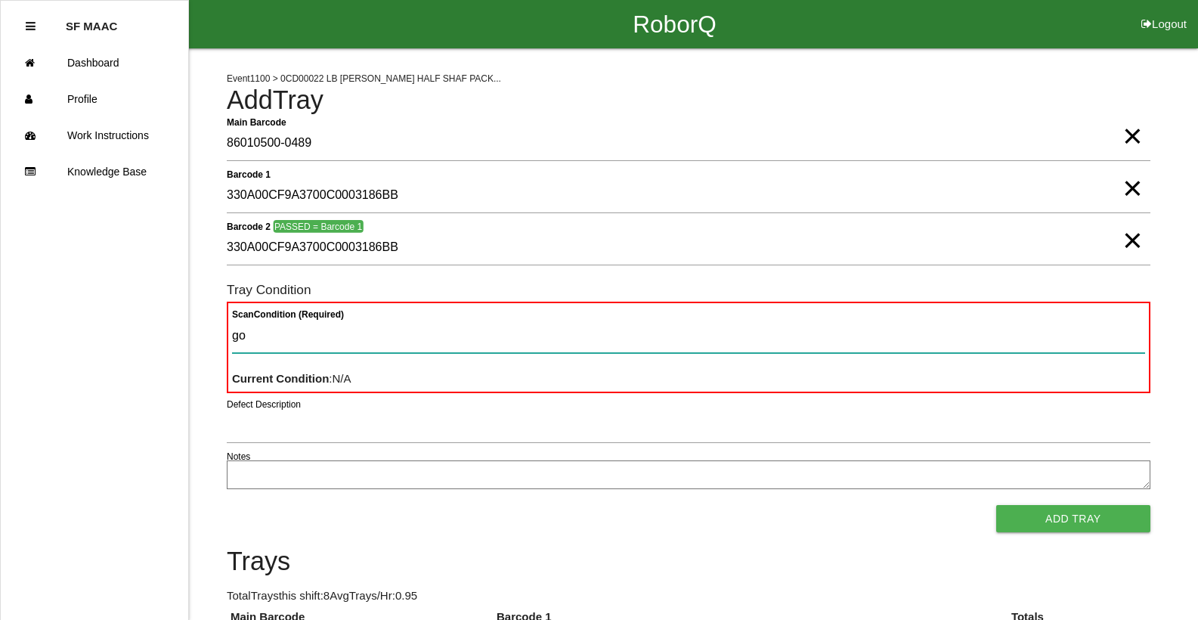
type Condition "goo"
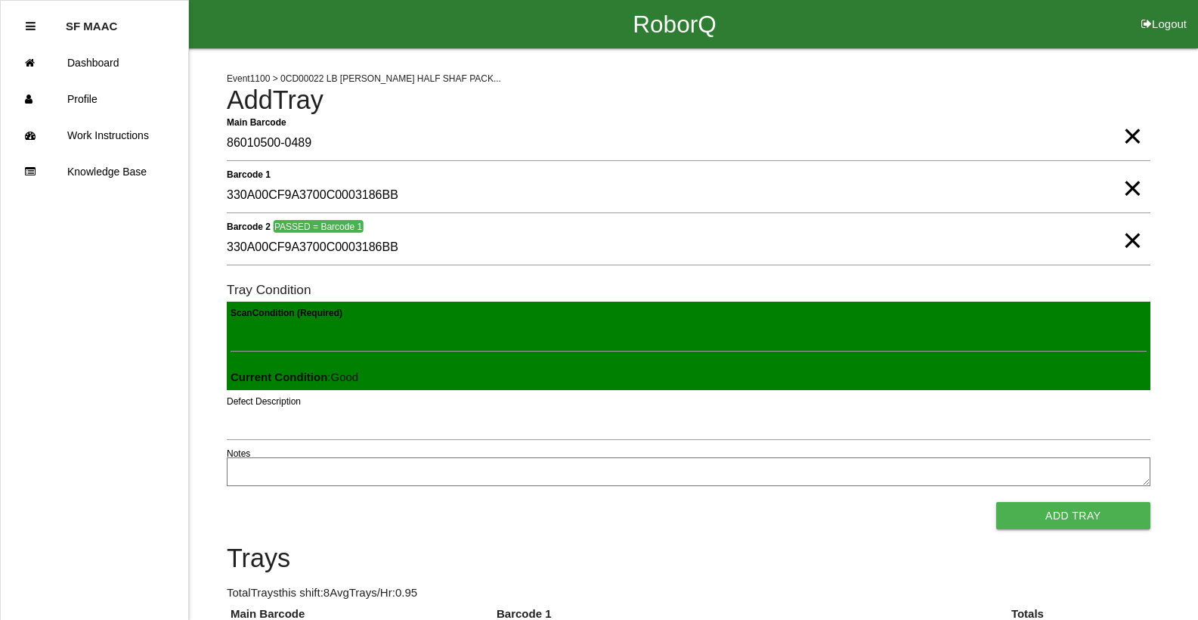
click at [996, 502] on button "Add Tray" at bounding box center [1073, 515] width 154 height 27
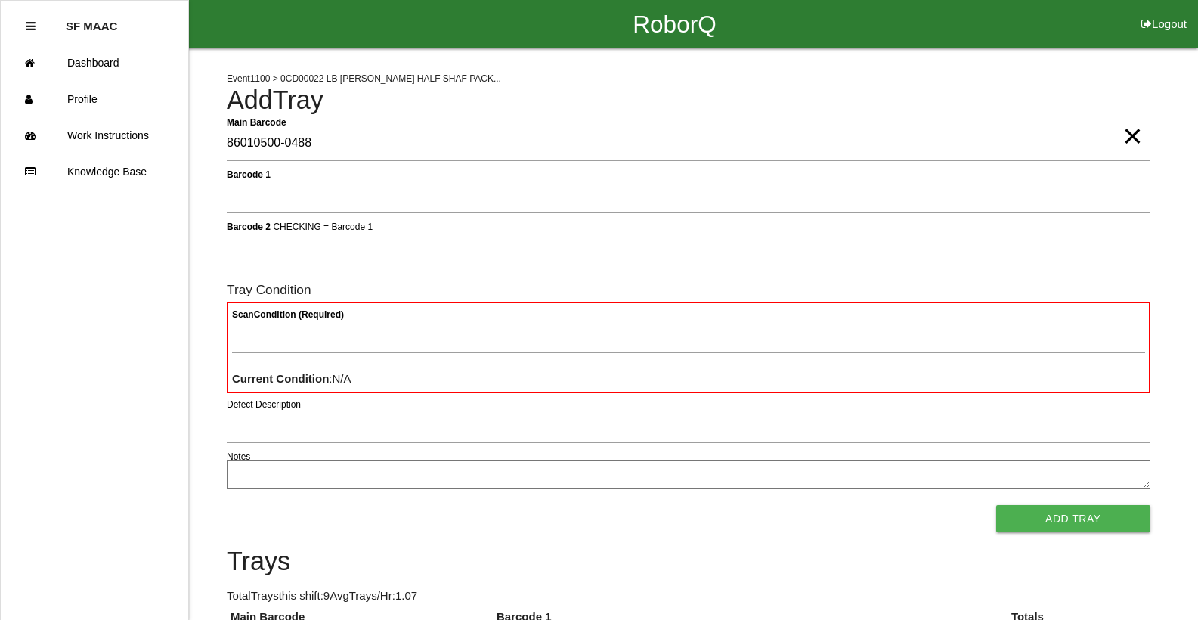
type Barcode "86010500-0488"
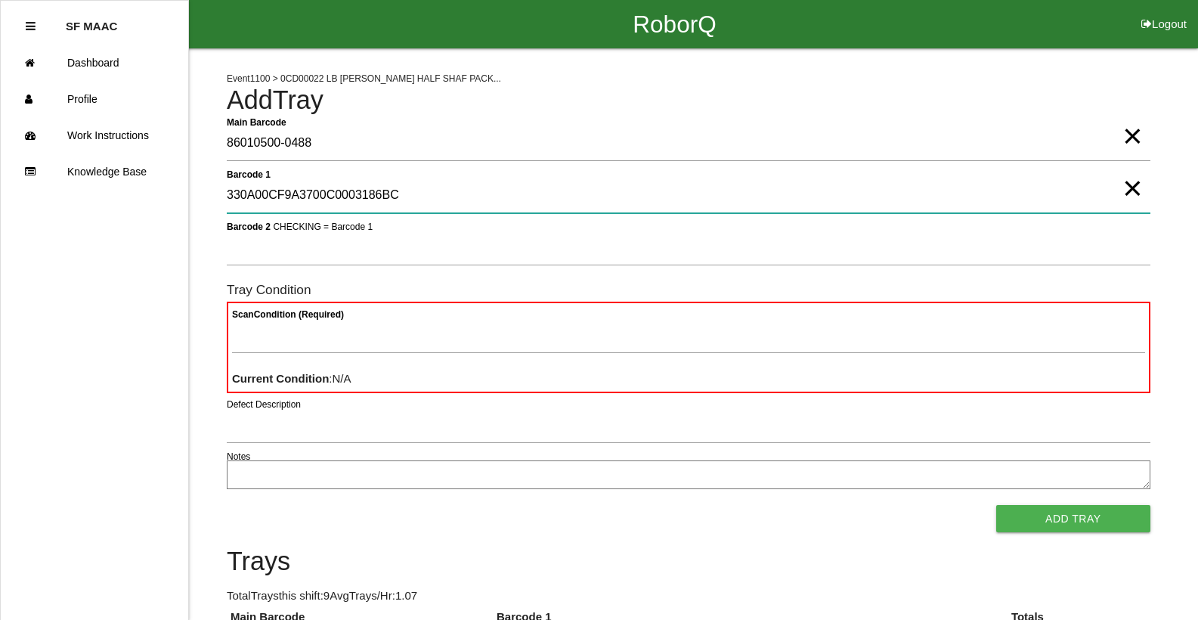
type 1 "330A00CF9A3700C0003186BC"
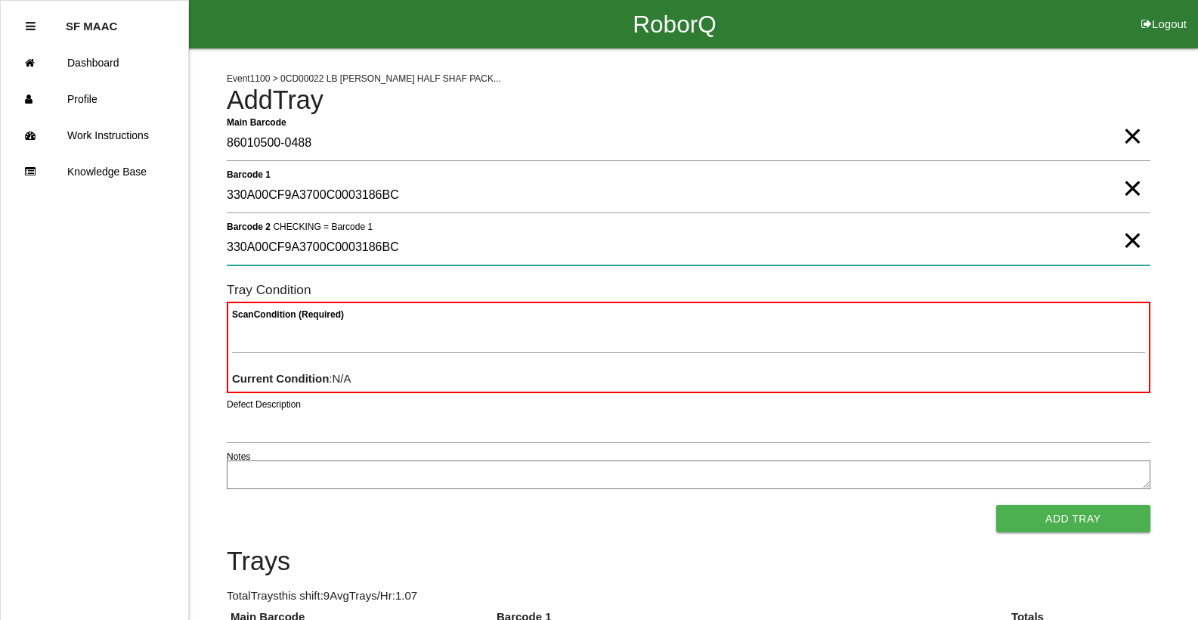
type 2 "330A00CF9A3700C0003186BC"
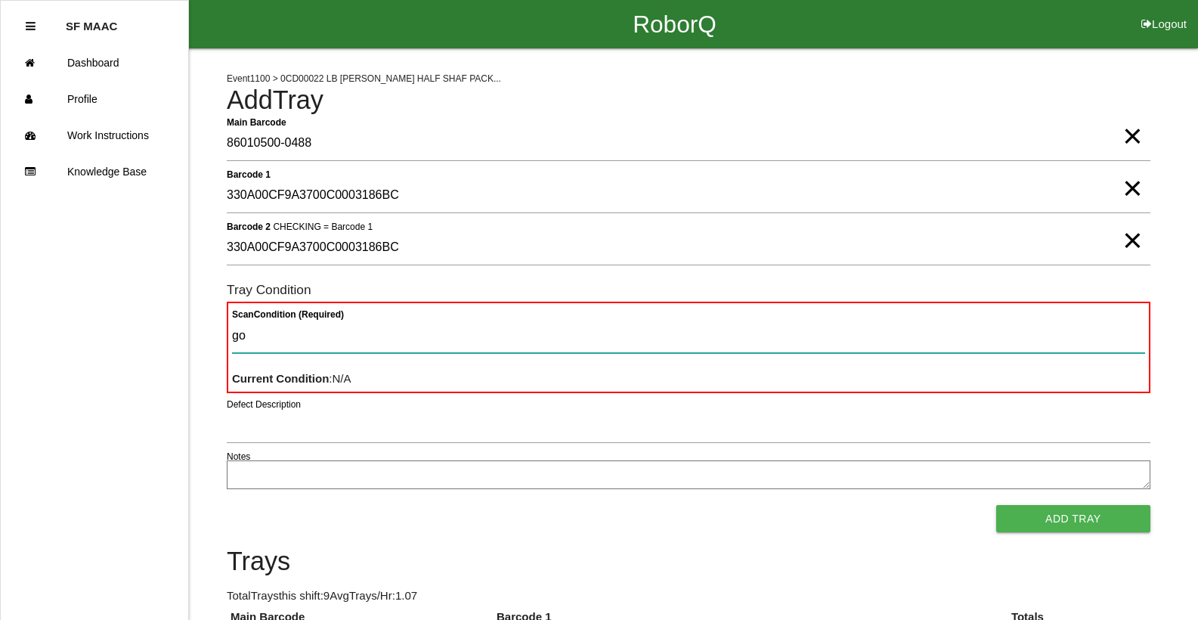
type Condition "goo"
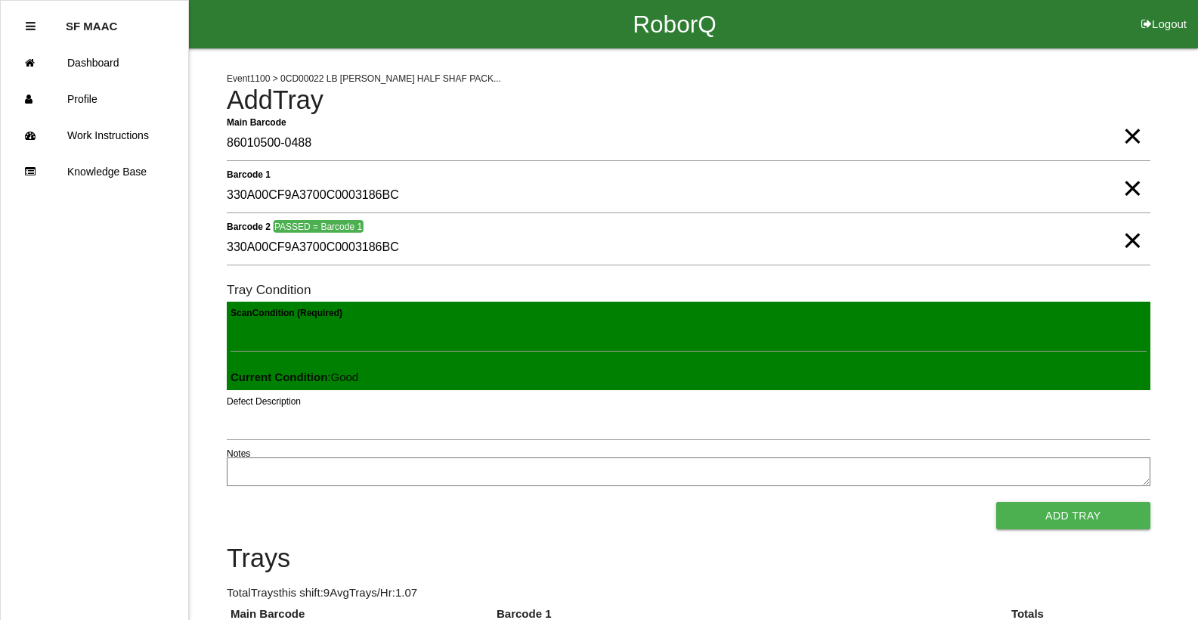
click at [996, 502] on button "Add Tray" at bounding box center [1073, 515] width 154 height 27
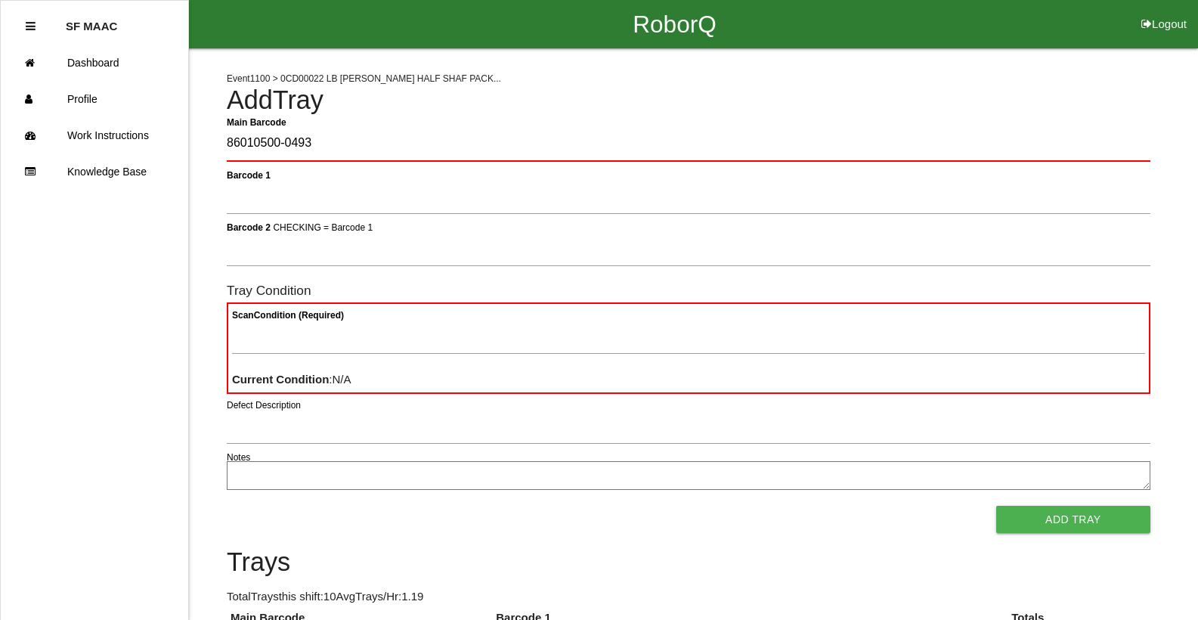
type Barcode "86010500-0493"
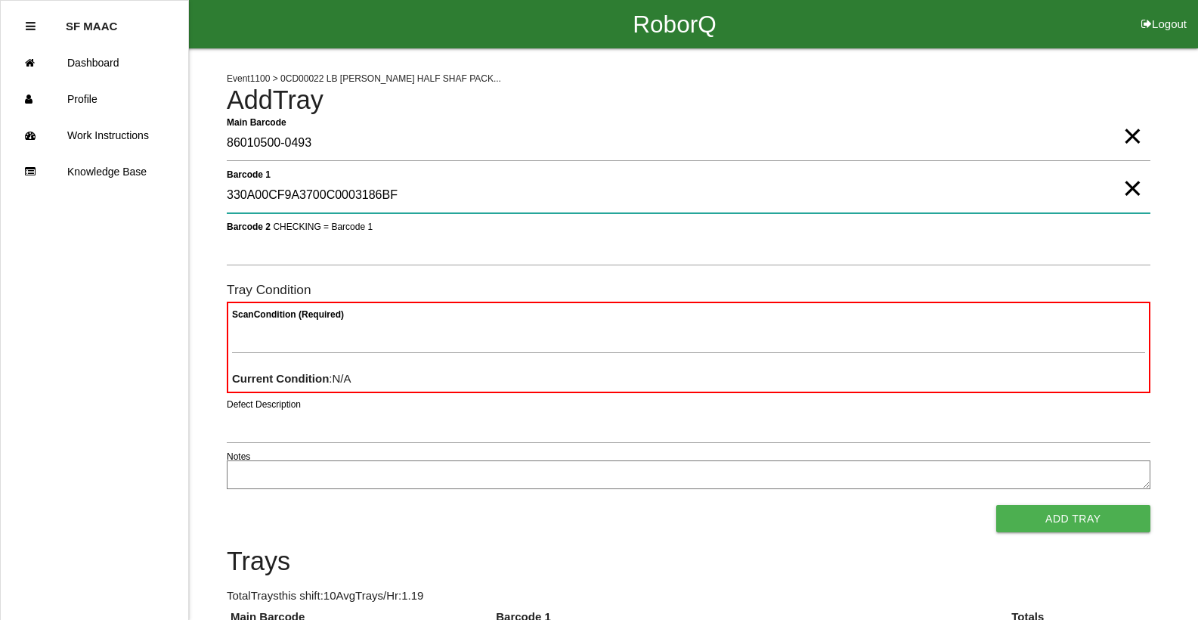
type 1 "330A00CF9A3700C0003186BF"
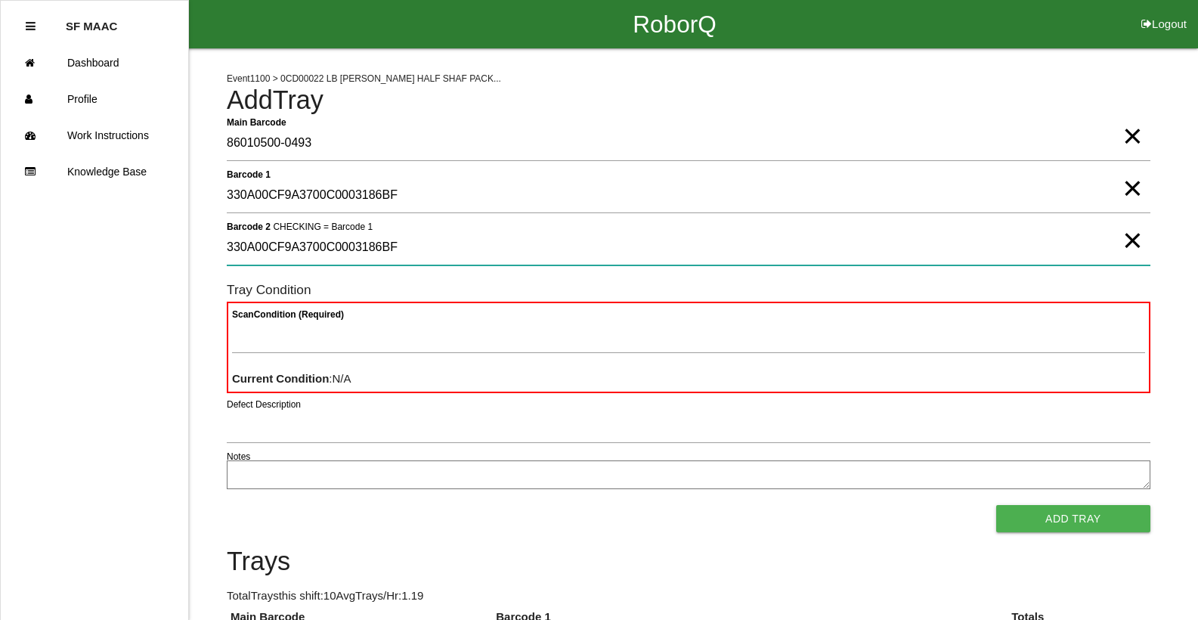
type 2 "330A00CF9A3700C0003186BF"
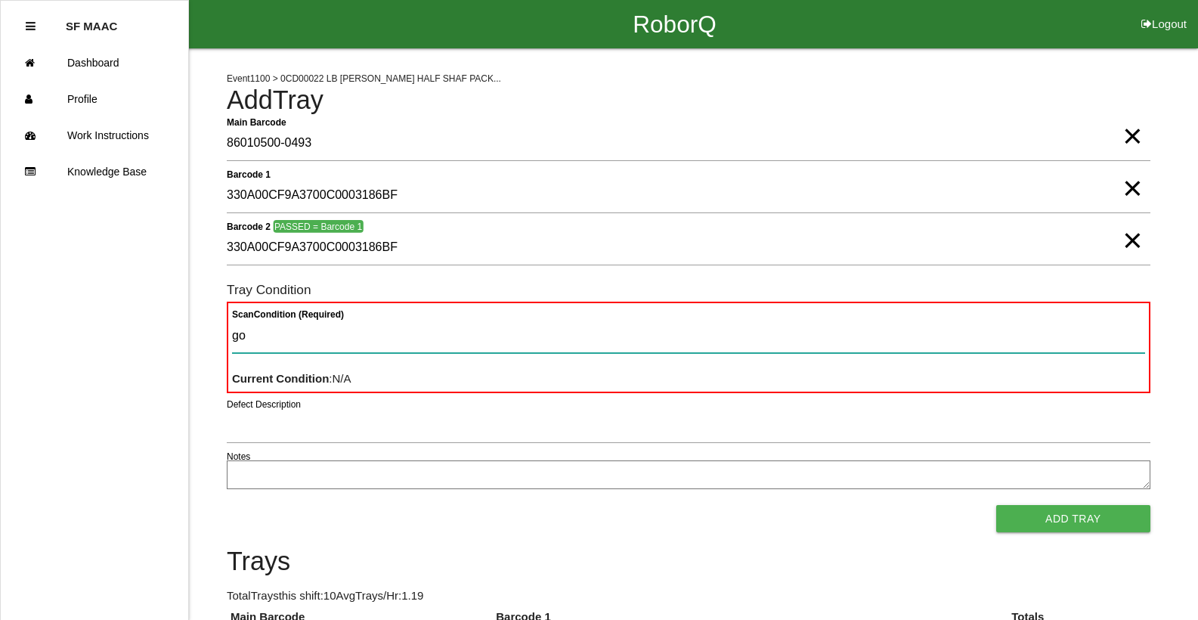
type Condition "goo"
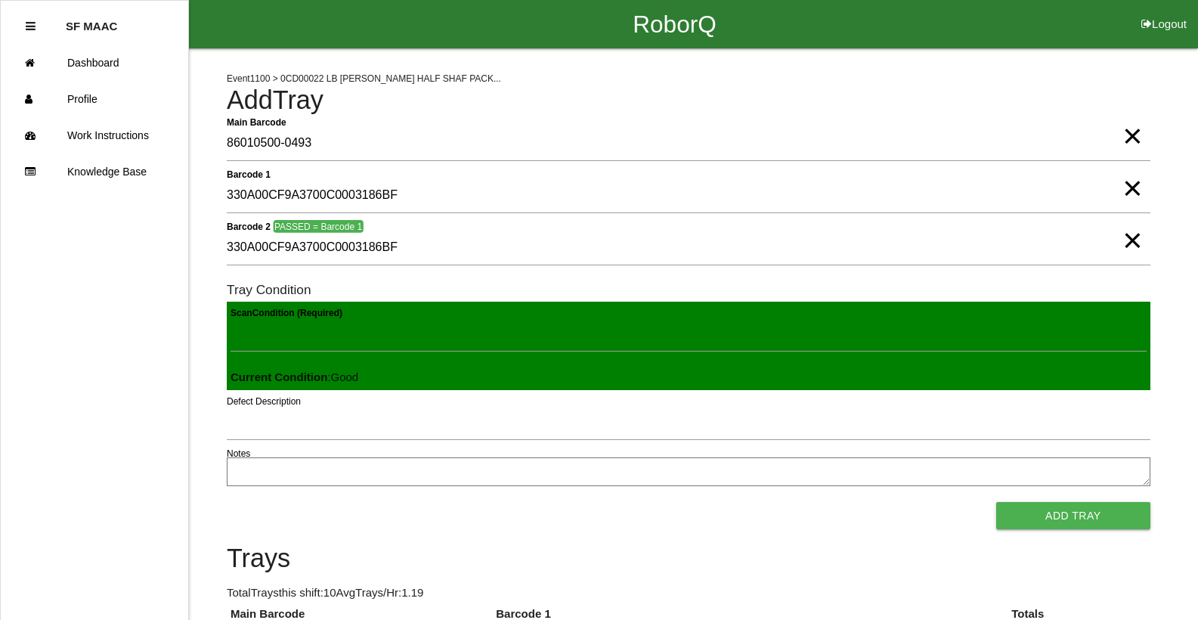
click at [996, 502] on button "Add Tray" at bounding box center [1073, 515] width 154 height 27
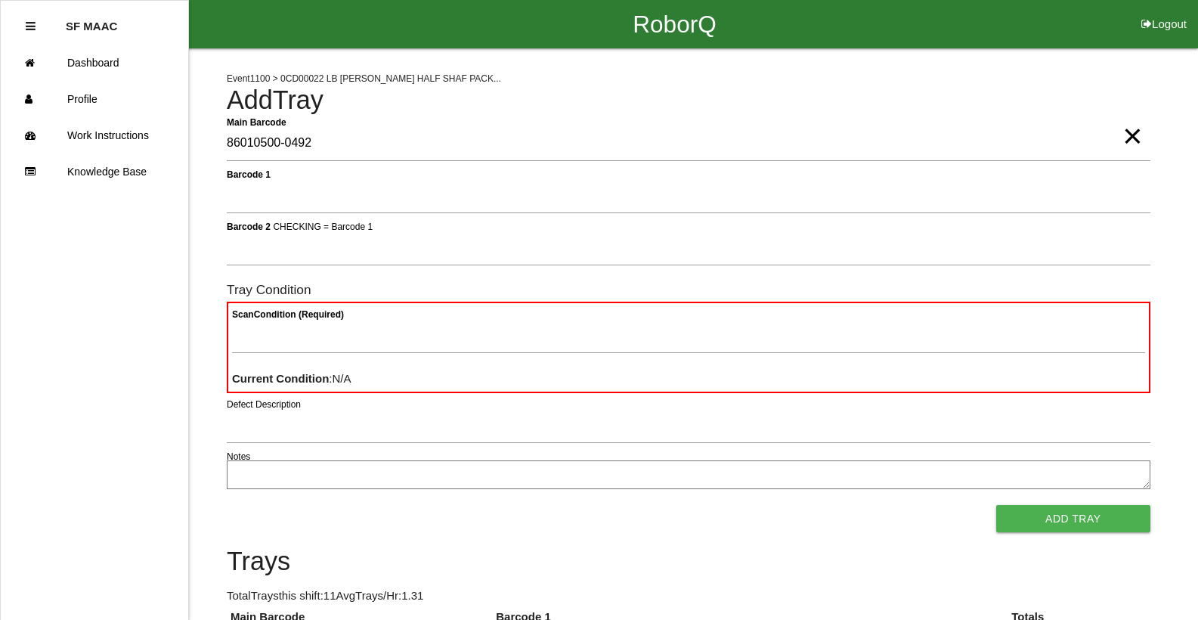
type Barcode "86010500-0492"
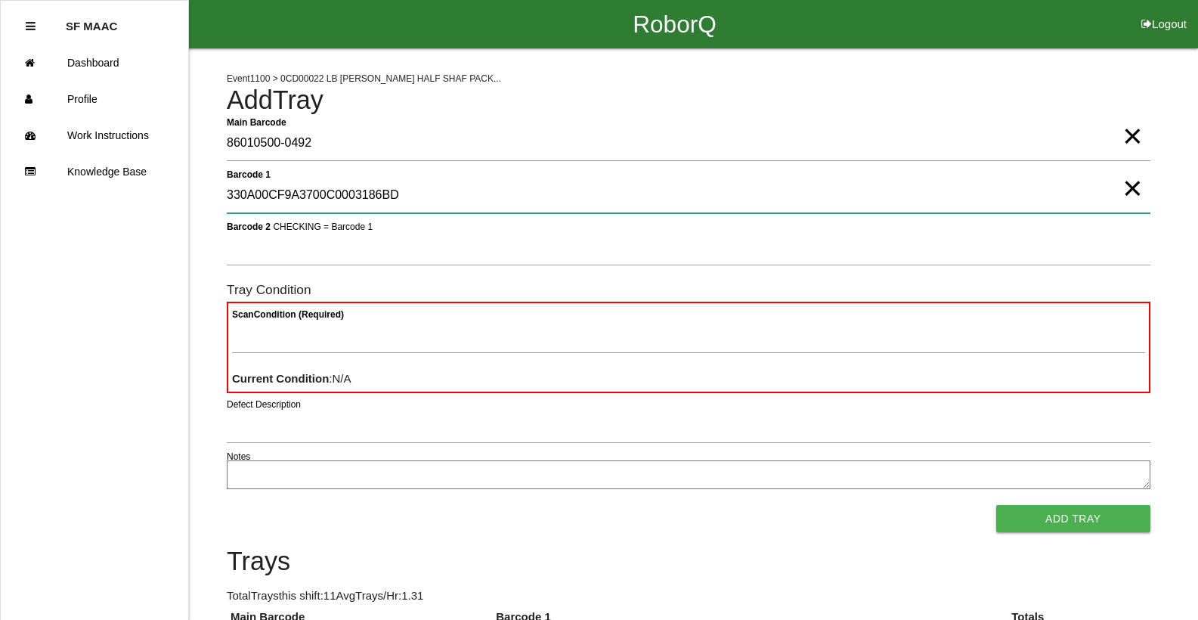
type 1 "330A00CF9A3700C0003186BD"
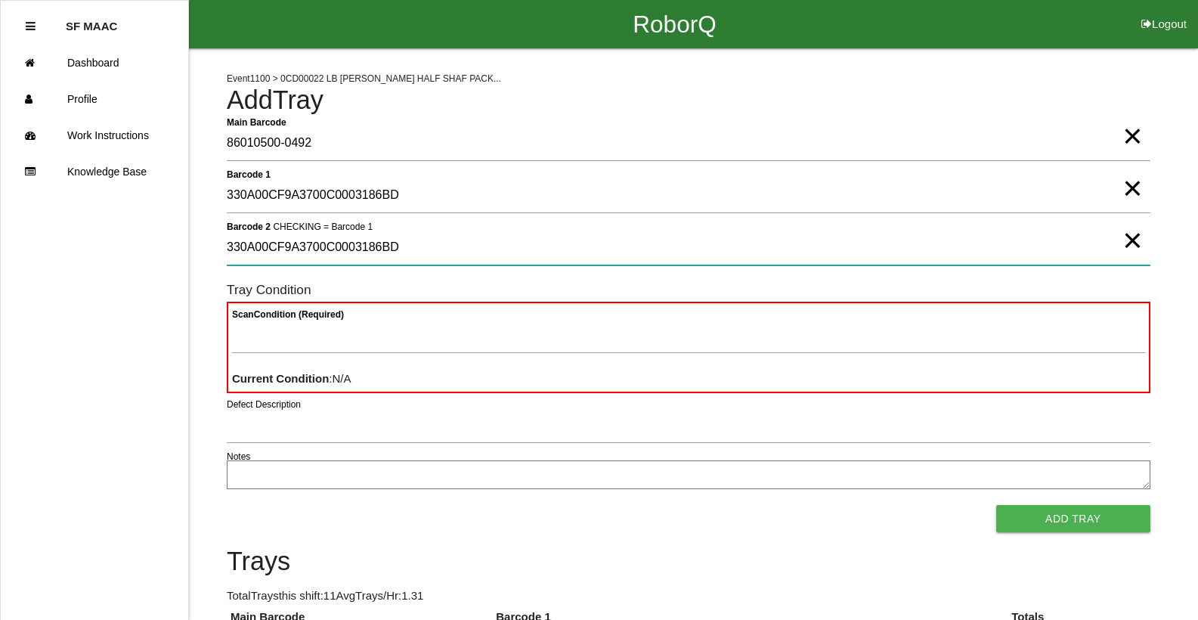
type 2 "330A00CF9A3700C0003186BD"
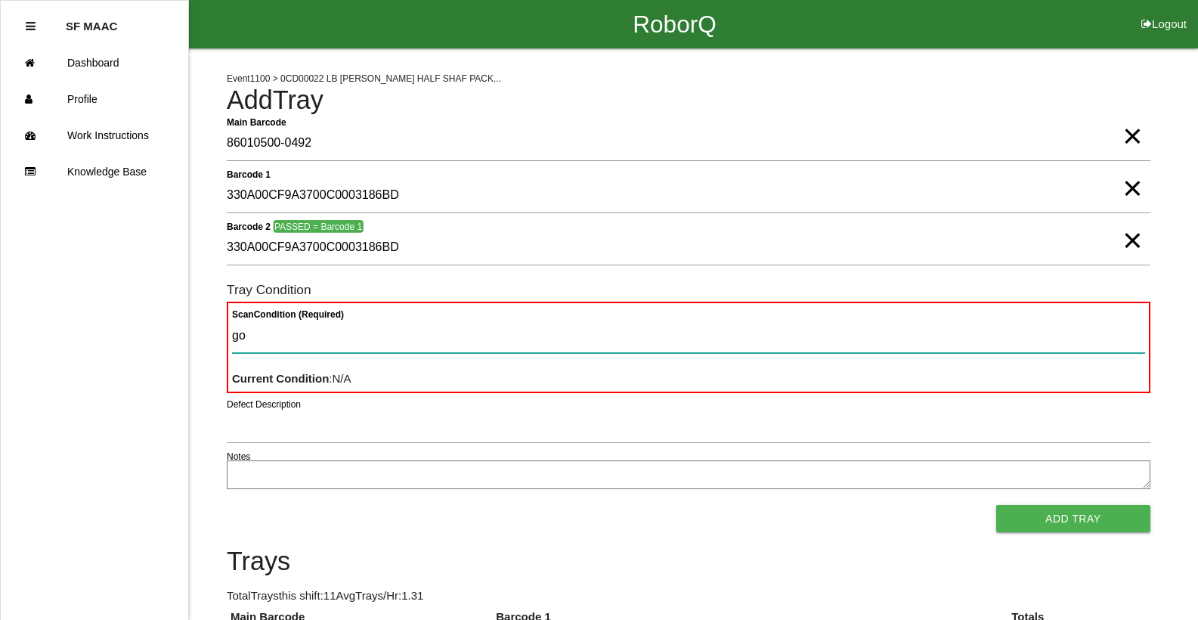
type Condition "goo"
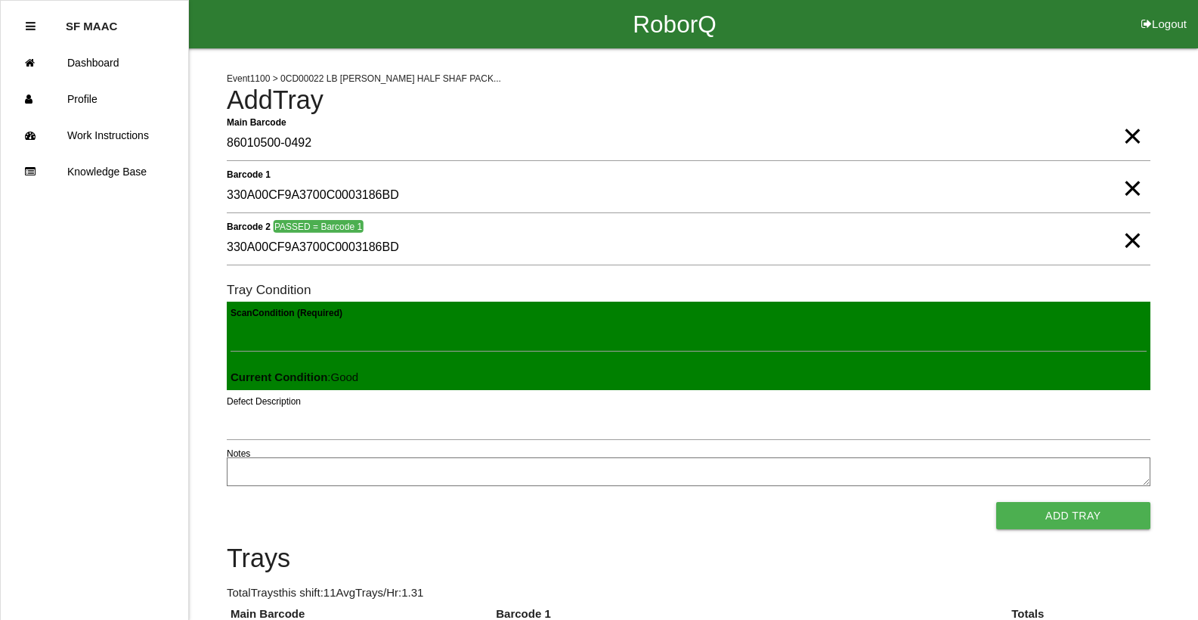
click at [996, 502] on button "Add Tray" at bounding box center [1073, 515] width 154 height 27
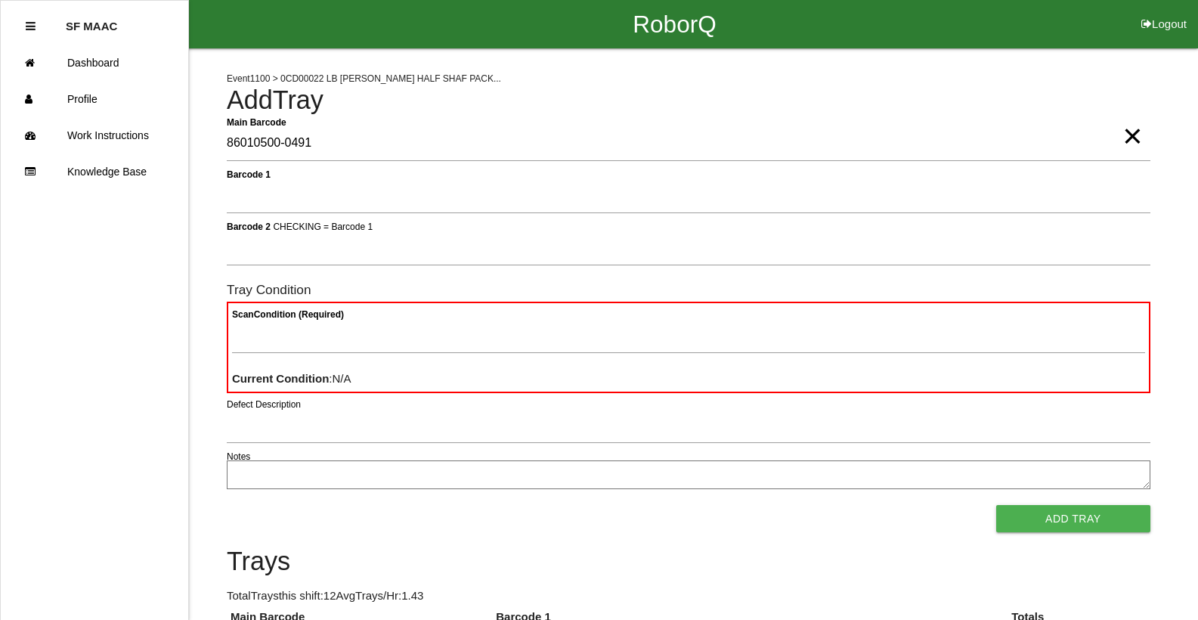
type Barcode "86010500-0491"
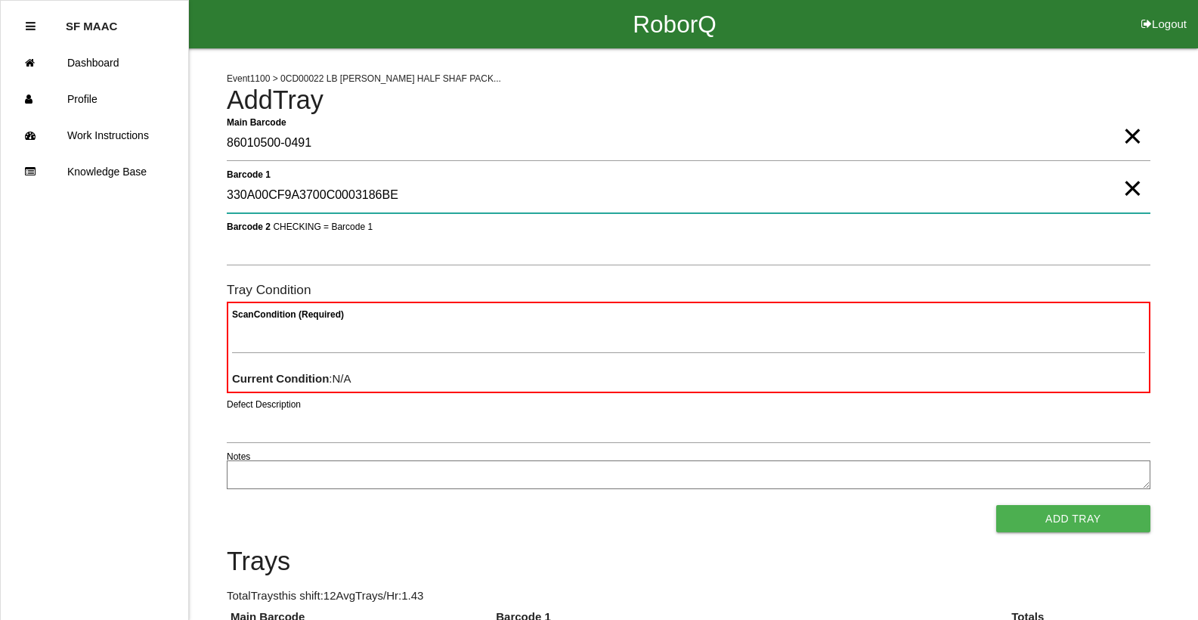
type 1 "330A00CF9A3700C0003186BE"
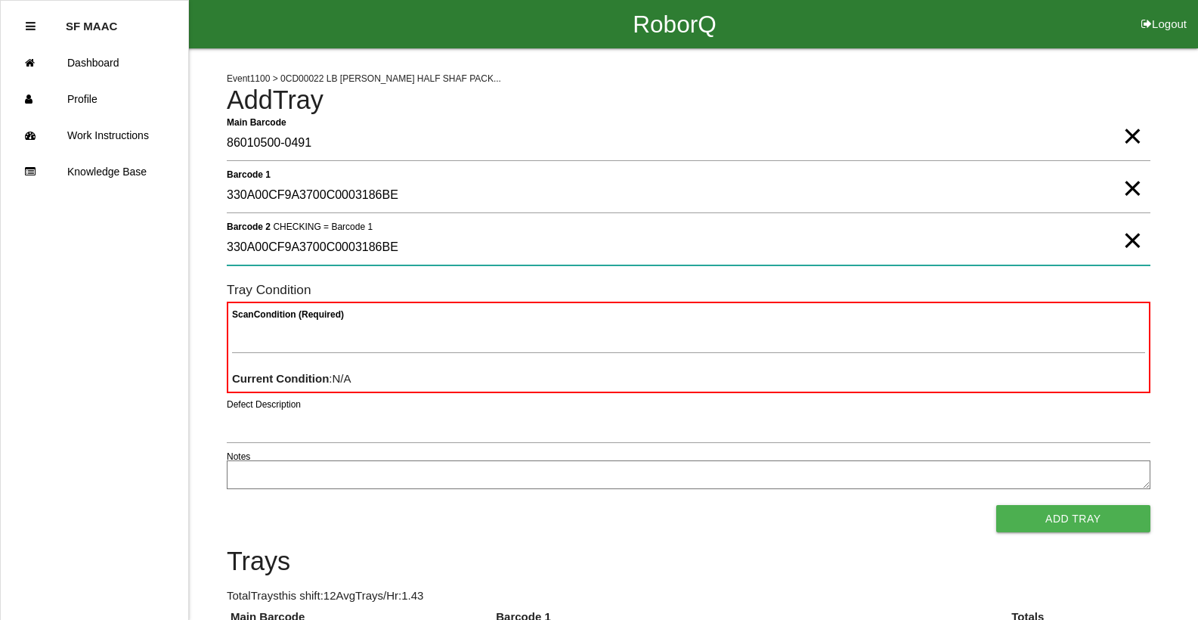
type 2 "330A00CF9A3700C0003186BE"
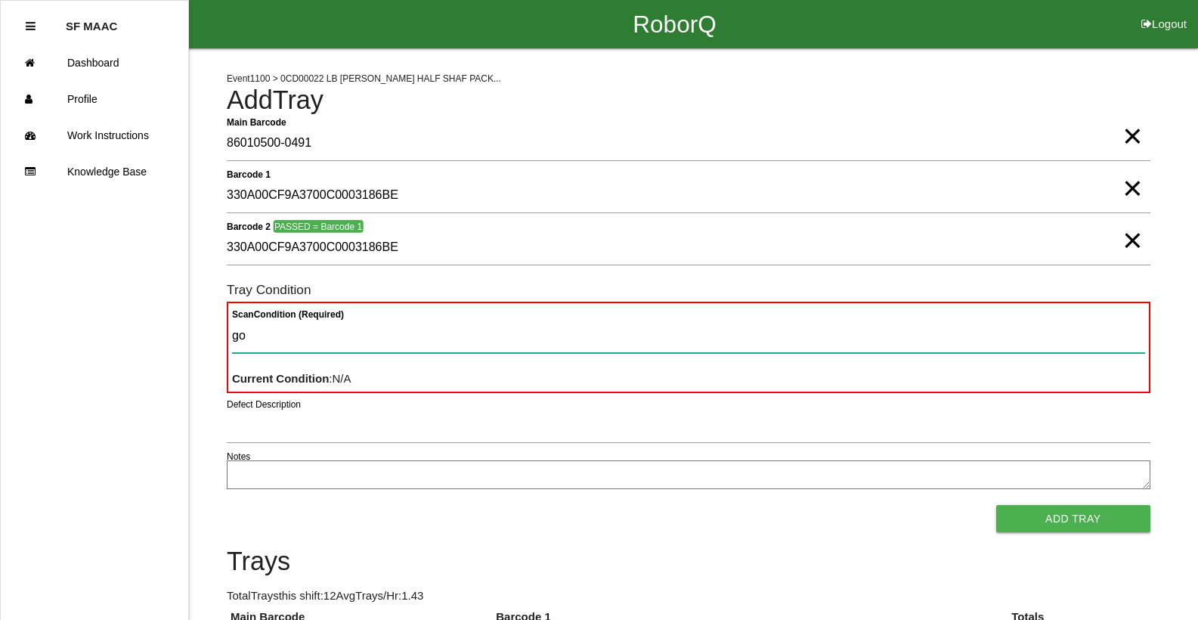
type Condition "goo"
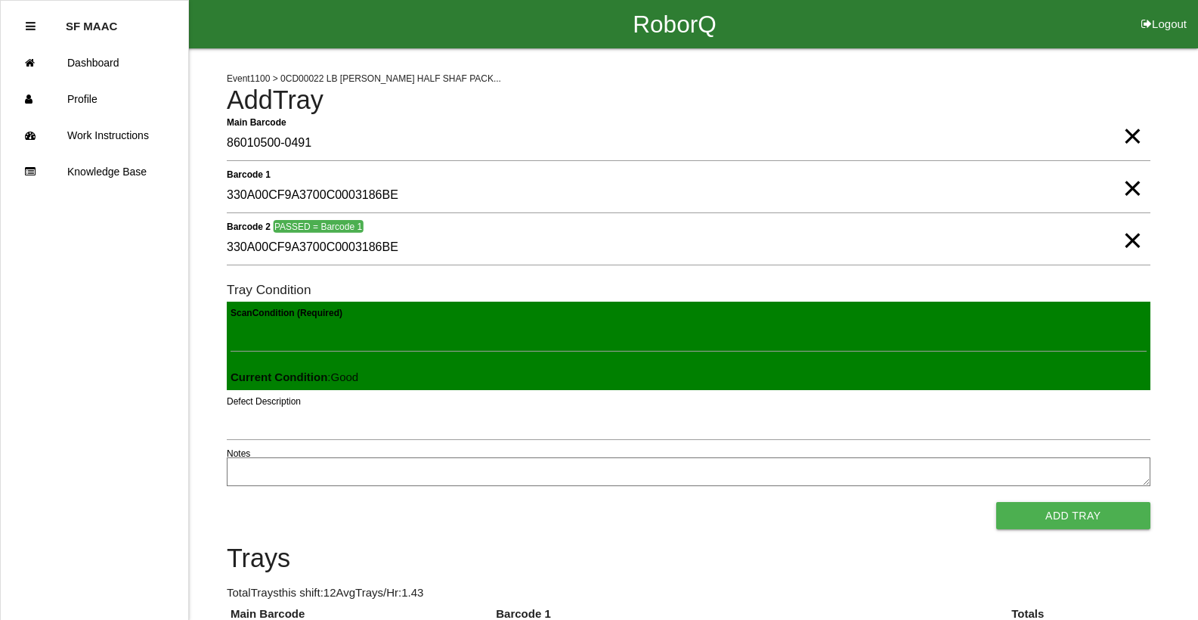
click at [996, 502] on button "Add Tray" at bounding box center [1073, 515] width 154 height 27
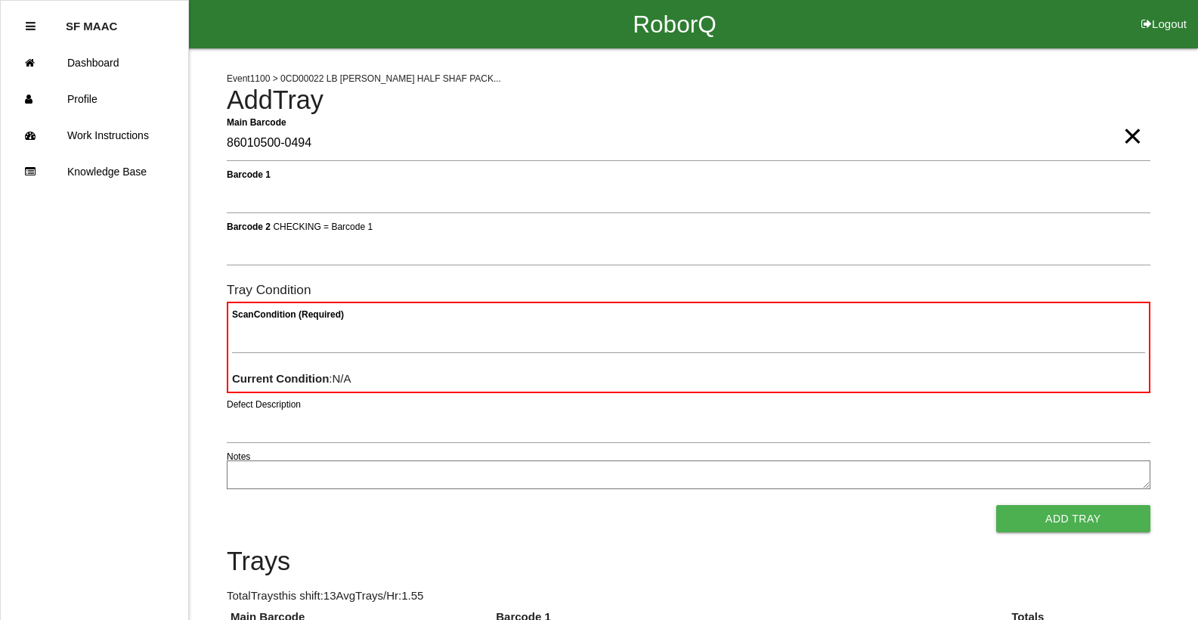
type Barcode "86010500-0494"
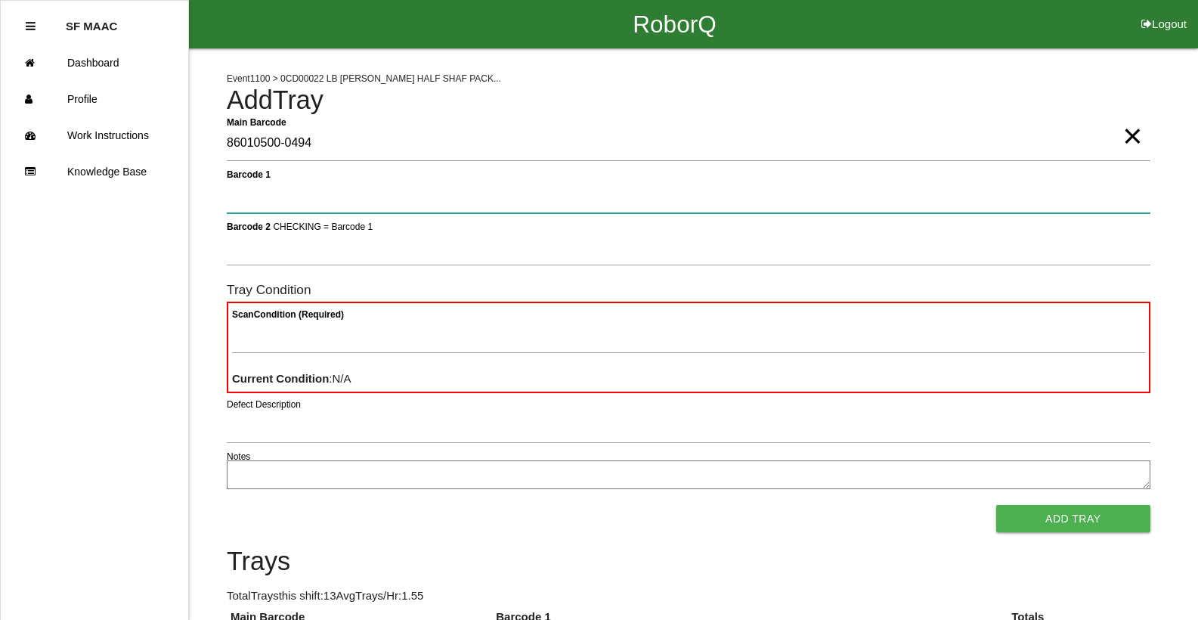
click at [996, 505] on button "Add Tray" at bounding box center [1073, 518] width 154 height 27
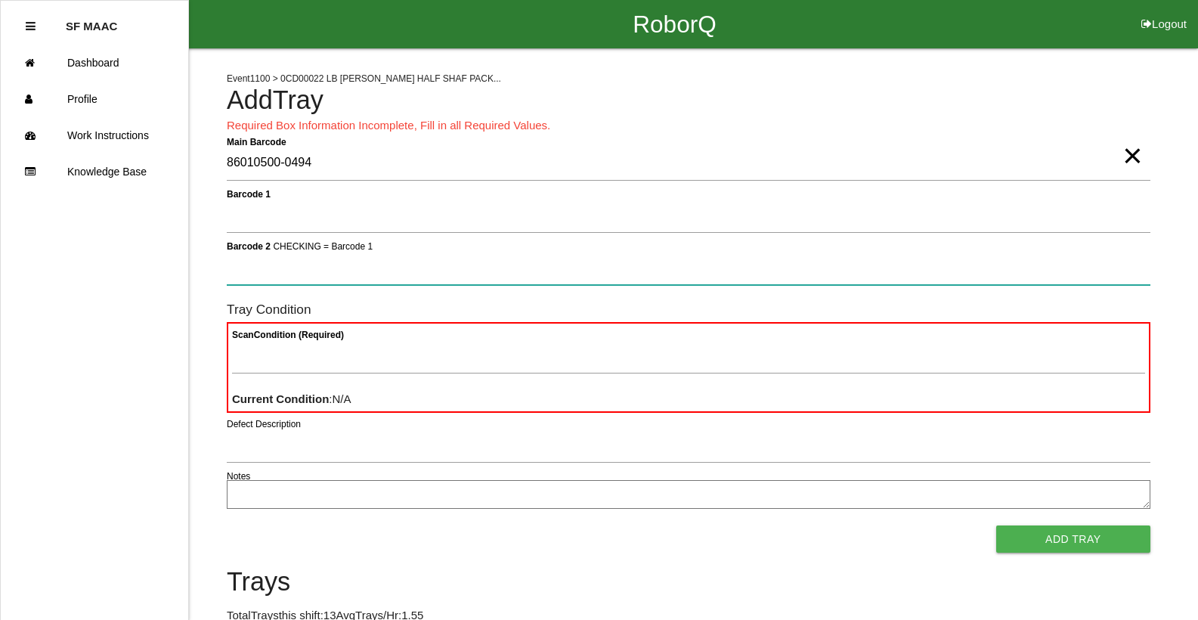
click at [996, 525] on button "Add Tray" at bounding box center [1073, 538] width 154 height 27
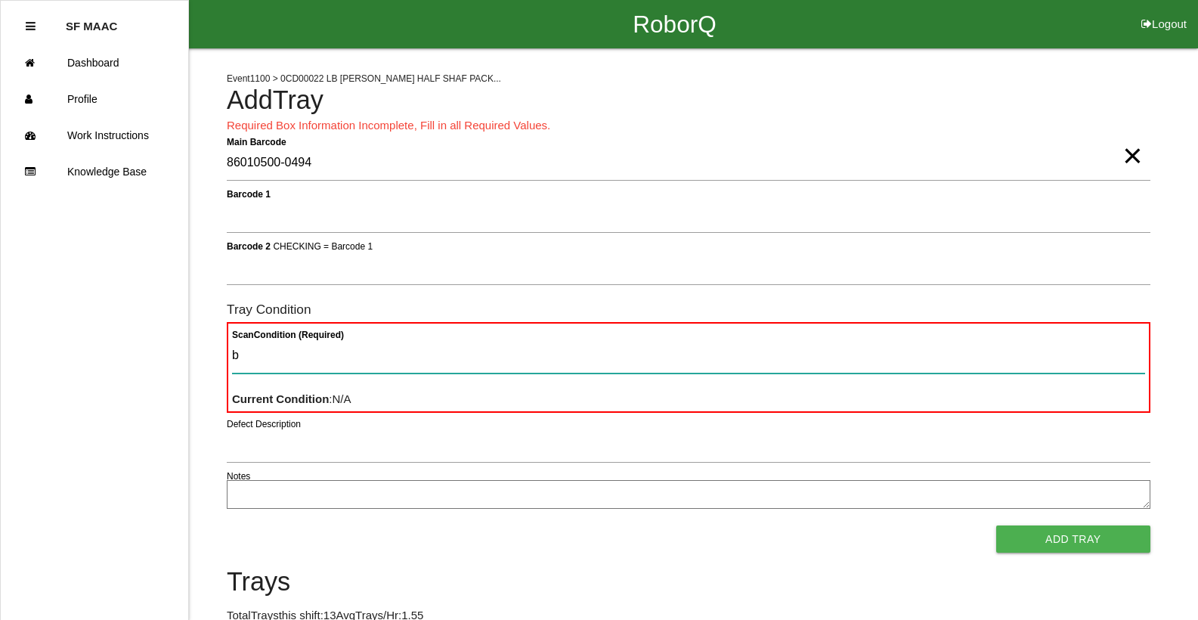
type Condition "ba"
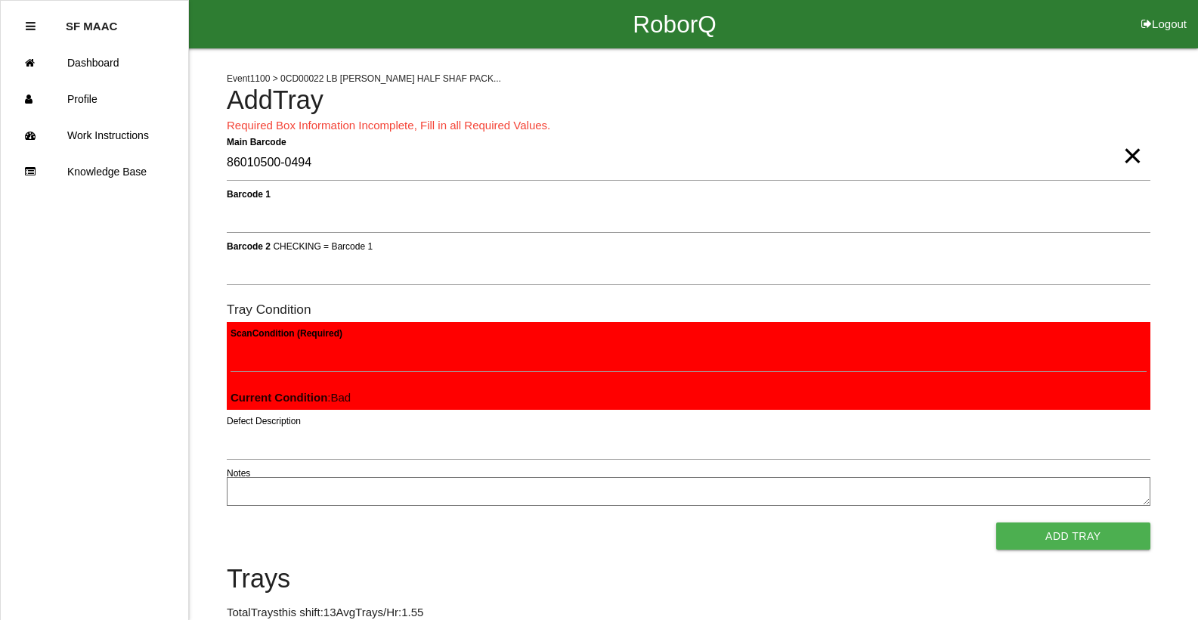
click at [996, 522] on button "Add Tray" at bounding box center [1073, 535] width 154 height 27
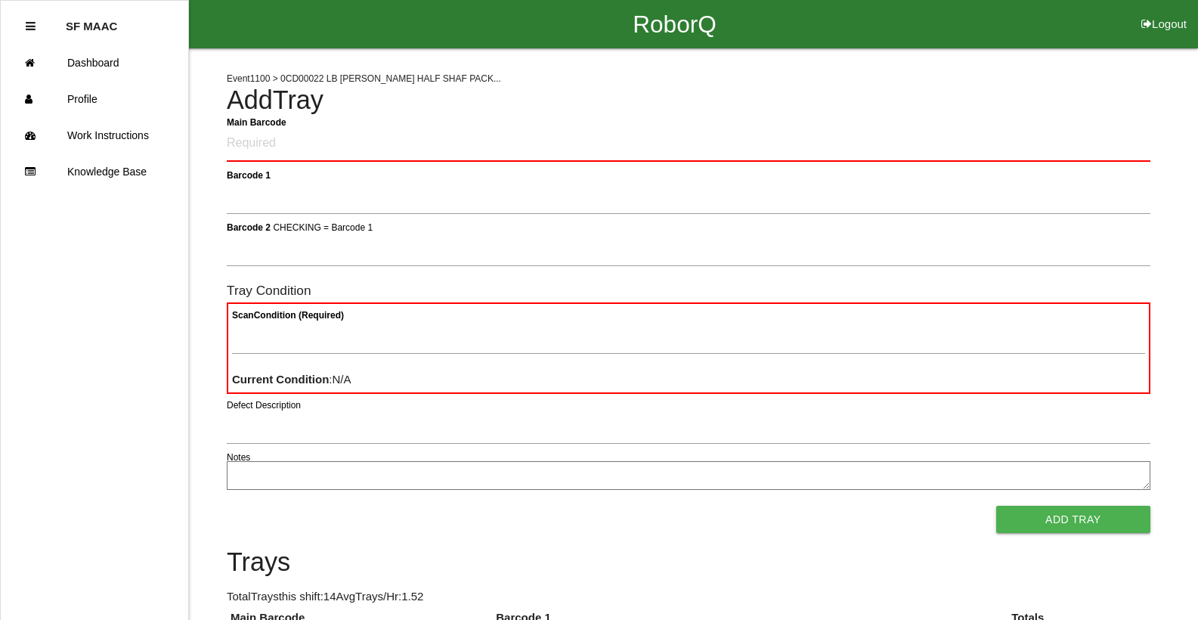
click at [1018, 15] on div "RoborQ Logout" at bounding box center [674, 24] width 1047 height 48
